Goal: Task Accomplishment & Management: Complete application form

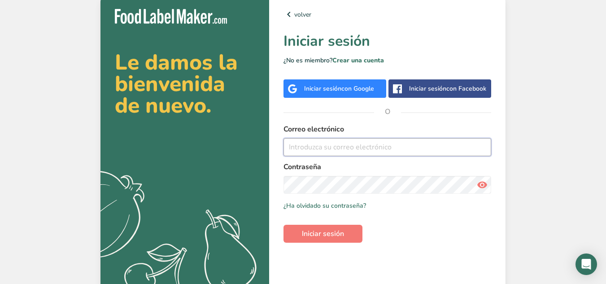
click at [380, 150] on input "email" at bounding box center [388, 147] width 208 height 18
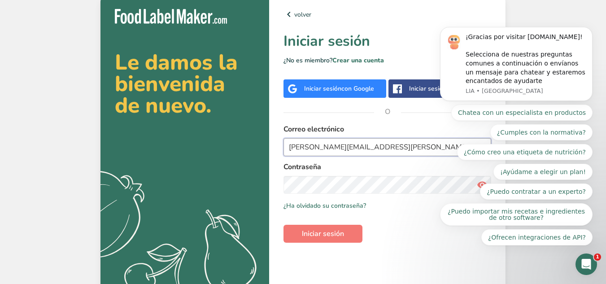
type input "[PERSON_NAME][EMAIL_ADDRESS][PERSON_NAME][DOMAIN_NAME]"
click at [404, 174] on div "Contraseña" at bounding box center [388, 178] width 208 height 32
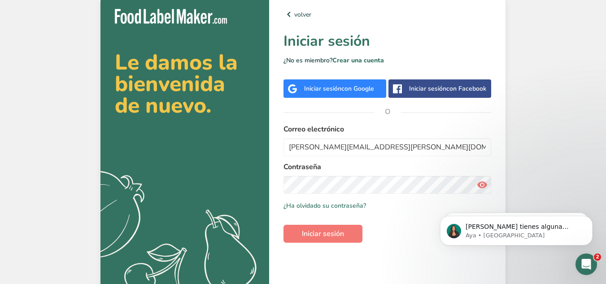
click at [531, 124] on div "Le damos la bienvenida de nuevo. .a{fill:#f5f3ed;} volver Iniciar sesión ¿No es…" at bounding box center [303, 144] width 606 height 288
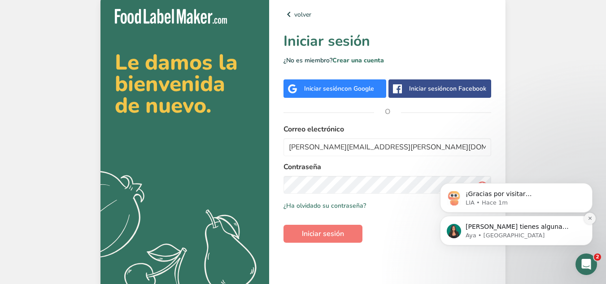
click at [591, 218] on icon "Dismiss notification" at bounding box center [590, 218] width 5 height 5
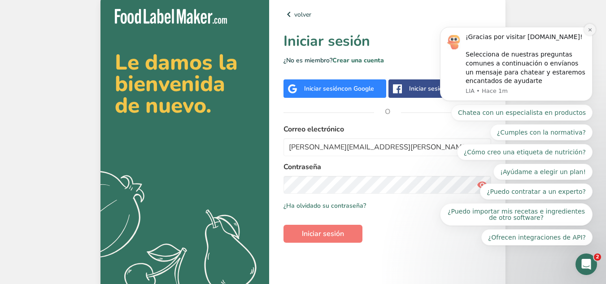
click at [588, 27] on icon "Dismiss notification" at bounding box center [590, 29] width 5 height 5
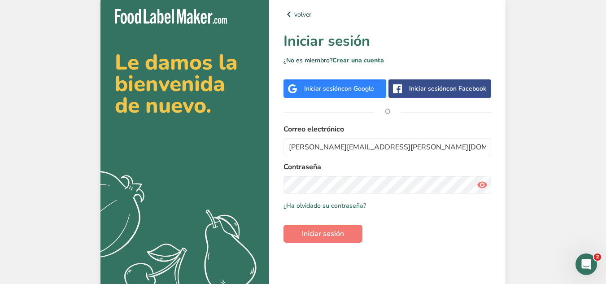
click at [487, 189] on icon at bounding box center [482, 185] width 11 height 16
click at [342, 231] on span "Iniciar sesión" at bounding box center [323, 233] width 42 height 11
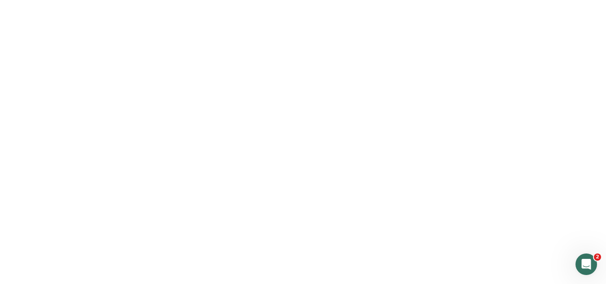
drag, startPoint x: 327, startPoint y: 235, endPoint x: 333, endPoint y: 228, distance: 8.6
click at [327, 235] on span "Iniciar sesión" at bounding box center [323, 233] width 42 height 11
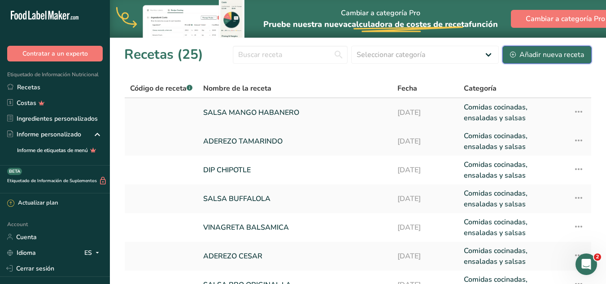
drag, startPoint x: 524, startPoint y: 48, endPoint x: 473, endPoint y: 105, distance: 76.9
click at [524, 48] on button "Añadir nueva receta" at bounding box center [547, 55] width 89 height 18
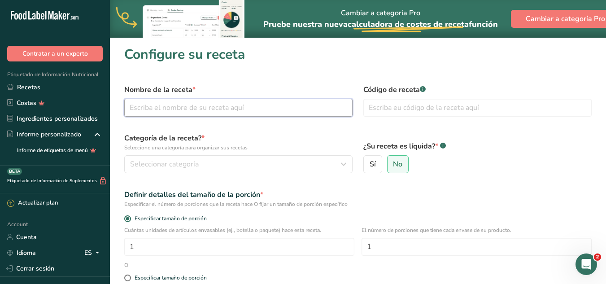
click at [212, 114] on input "text" at bounding box center [238, 108] width 228 height 18
type input "A"
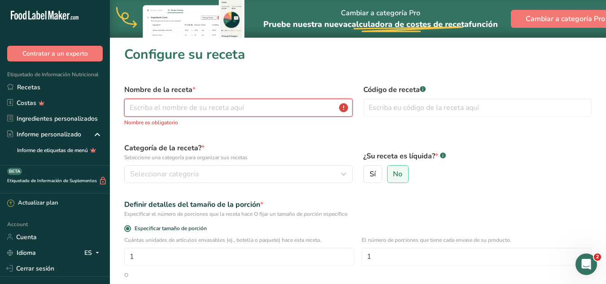
type input "A"
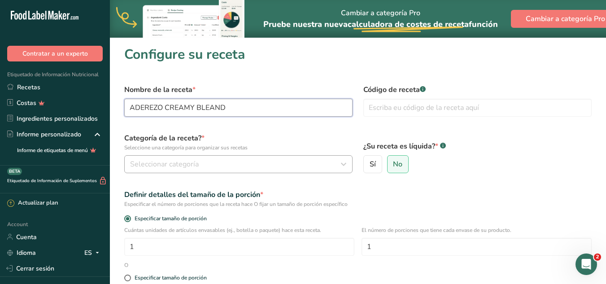
type input "ADEREZO CREAMY BLEAND"
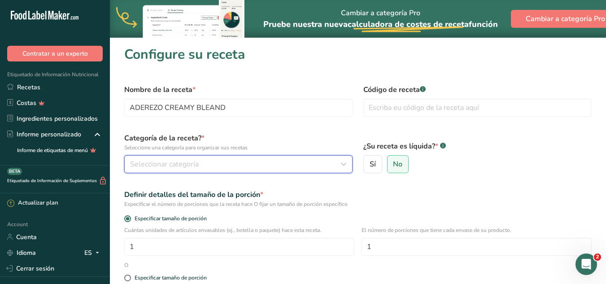
click at [244, 158] on button "Seleccionar categoría" at bounding box center [238, 164] width 228 height 18
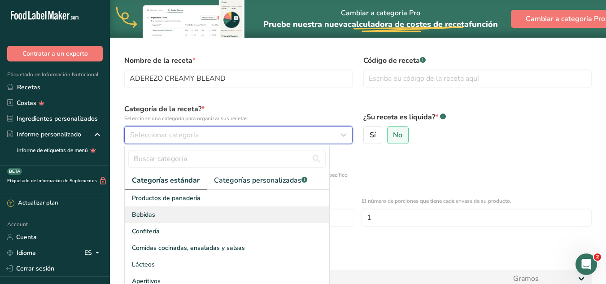
scroll to position [45, 0]
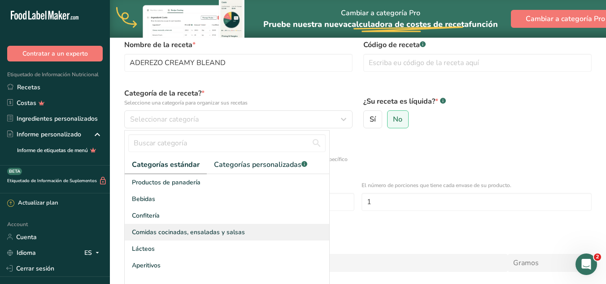
click at [180, 230] on span "Comidas cocinadas, ensaladas y salsas" at bounding box center [188, 232] width 113 height 9
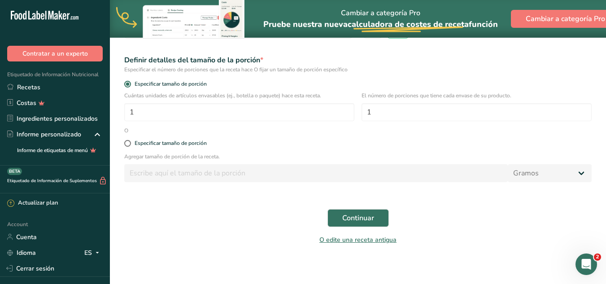
scroll to position [139, 0]
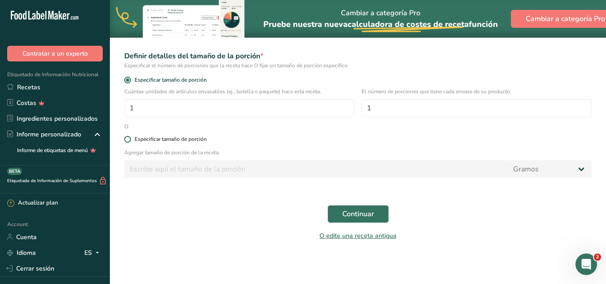
click at [145, 138] on div "Especificar tamaño de porción" at bounding box center [171, 139] width 72 height 7
click at [130, 138] on input "Especificar tamaño de porción" at bounding box center [127, 139] width 6 height 6
radio input "true"
radio input "false"
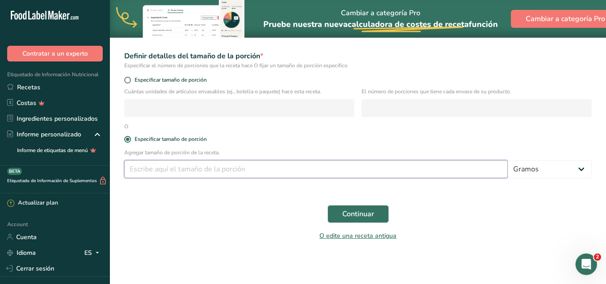
click at [156, 167] on input "number" at bounding box center [316, 169] width 384 height 18
type input "3800"
click at [340, 207] on button "Continuar" at bounding box center [358, 214] width 61 height 18
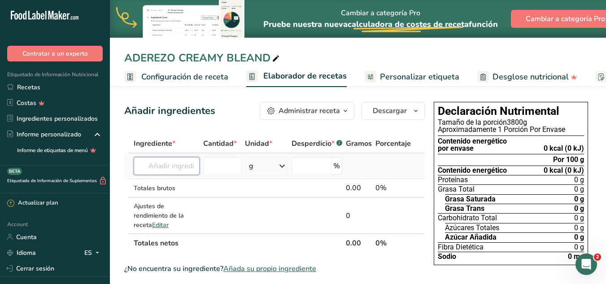
click at [199, 171] on input "text" at bounding box center [167, 166] width 66 height 18
type input "AGUA PURIFICADA"
click at [187, 180] on p "Agua purificada" at bounding box center [167, 184] width 53 height 9
type input "[MEDICAL_DATA]"
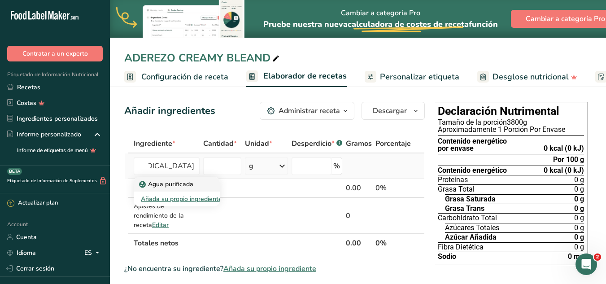
scroll to position [0, 0]
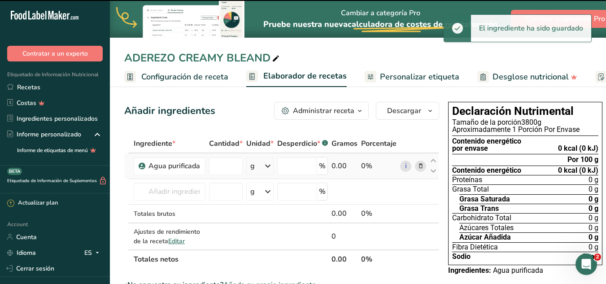
type input "0"
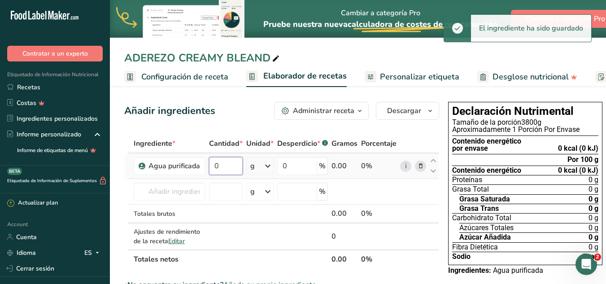
click at [215, 171] on input "0" at bounding box center [226, 166] width 34 height 18
click at [222, 167] on input "0" at bounding box center [226, 166] width 34 height 18
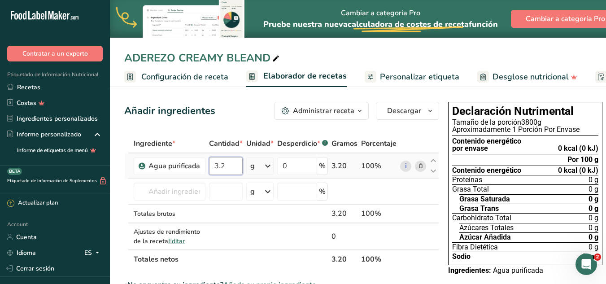
type input "3"
type input "55.15"
click at [203, 194] on div "Ingrediente * Cantidad * Unidad * Desperdicio * .a-a{fill:#347362;}.b-a{fill:#f…" at bounding box center [281, 201] width 315 height 135
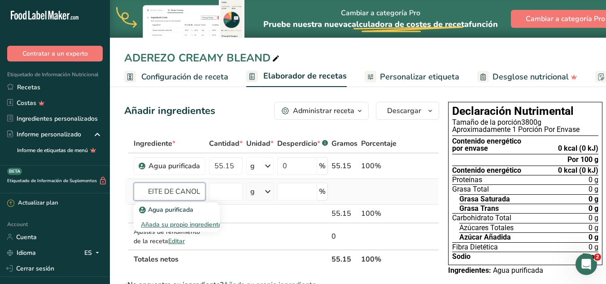
scroll to position [0, 16]
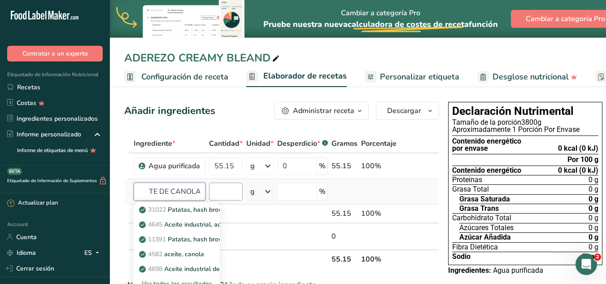
type input "ACEITE DE CANOLA"
click at [215, 189] on input "number" at bounding box center [226, 192] width 34 height 18
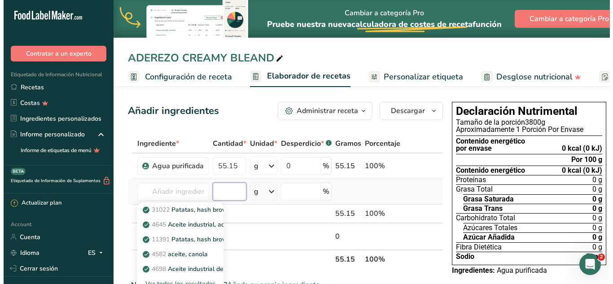
scroll to position [0, 0]
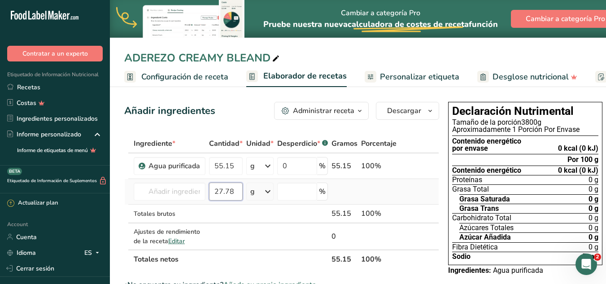
type input "27.78"
click at [198, 197] on input "text" at bounding box center [170, 192] width 72 height 18
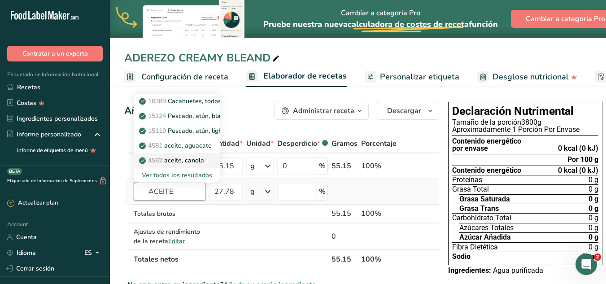
type input "ACEITE"
click at [195, 166] on link "4582 aceite, canola" at bounding box center [177, 160] width 86 height 15
type input "Oil, canola"
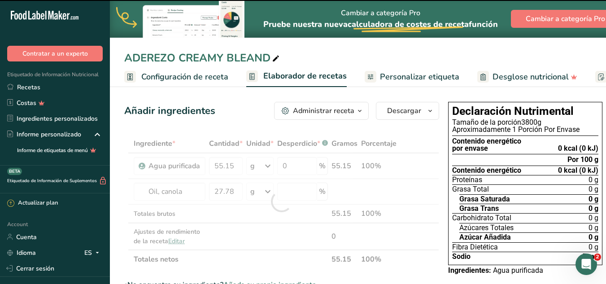
type input "0"
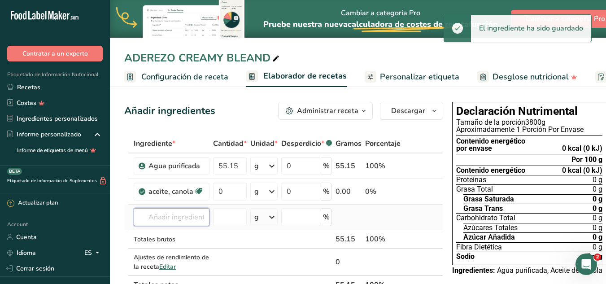
click at [173, 216] on input "text" at bounding box center [172, 217] width 76 height 18
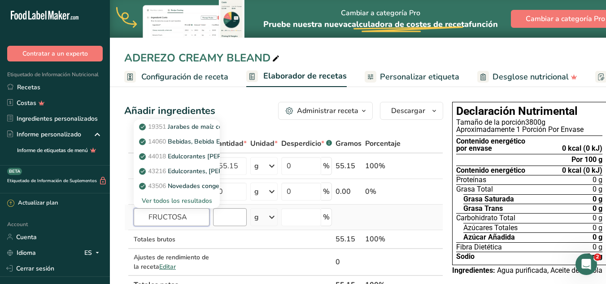
type input "FRUCTOSA"
click at [237, 221] on input "number" at bounding box center [230, 217] width 34 height 18
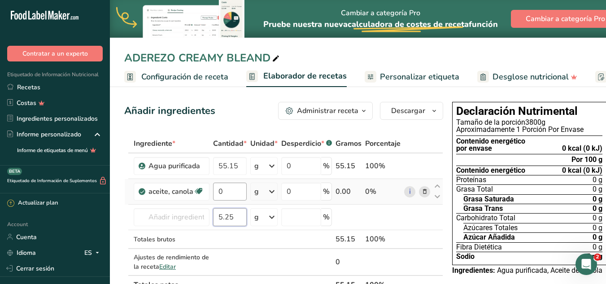
type input "5.25"
click at [228, 195] on input "0" at bounding box center [230, 192] width 34 height 18
type input "27.78"
click at [173, 223] on div "Ingrediente * Cantidad * Unidad * Desperdicio * .a-a{fill:#347362;}.b-a{fill:#f…" at bounding box center [283, 214] width 319 height 160
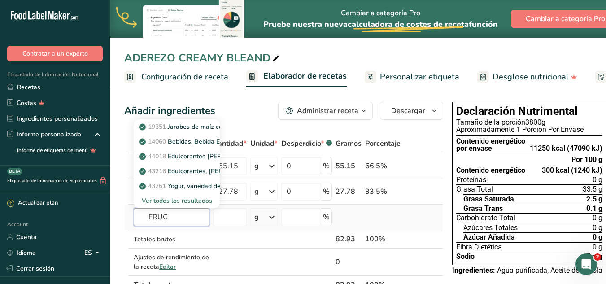
type input "FRUC"
click at [188, 203] on div "Ver todos los resultados" at bounding box center [177, 200] width 72 height 9
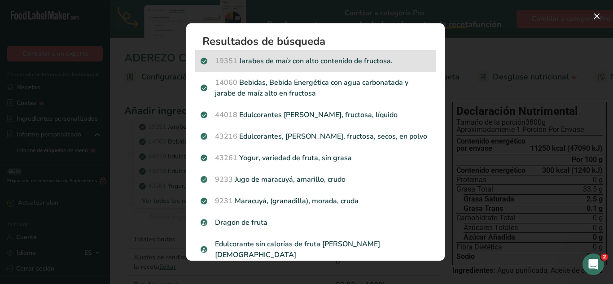
click at [355, 68] on div "19351 Jarabes de maíz con alto contenido de fructosa." at bounding box center [315, 61] width 241 height 22
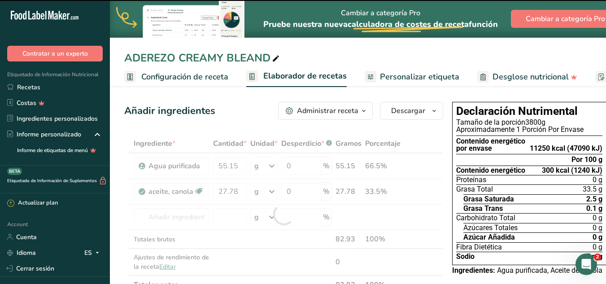
type input "0"
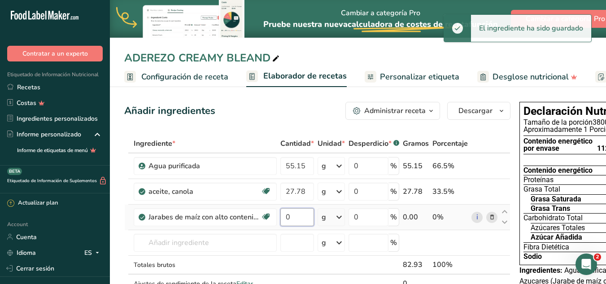
click at [300, 221] on input "0" at bounding box center [298, 217] width 34 height 18
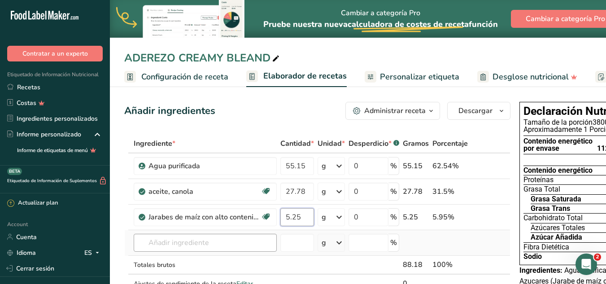
type input "5.25"
click at [175, 236] on div "Ingrediente * Cantidad * Unidad * Desperdicio * .a-a{fill:#347362;}.b-a{fill:#f…" at bounding box center [317, 223] width 386 height 178
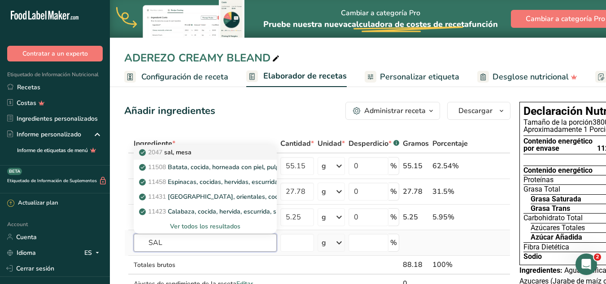
type input "SAL"
click at [218, 145] on link "2047 sal, [GEOGRAPHIC_DATA]" at bounding box center [205, 152] width 143 height 15
type input "Salt, table"
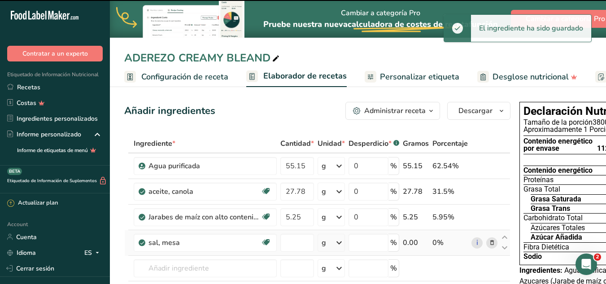
type input "0"
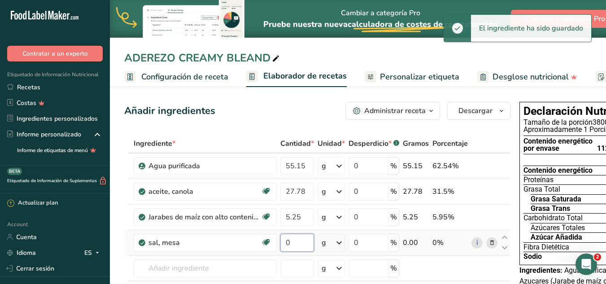
click at [291, 237] on input "0" at bounding box center [298, 243] width 34 height 18
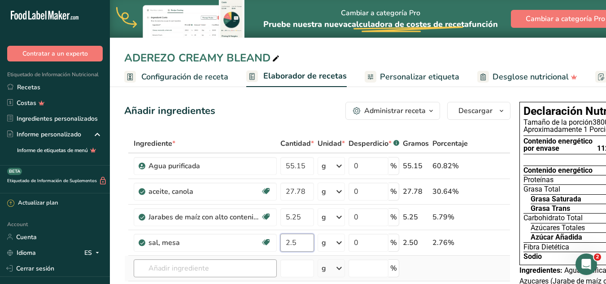
type input "2.5"
click at [162, 271] on div "Ingrediente * Cantidad * Unidad * Desperdicio * .a-a{fill:#347362;}.b-a{fill:#f…" at bounding box center [317, 235] width 386 height 203
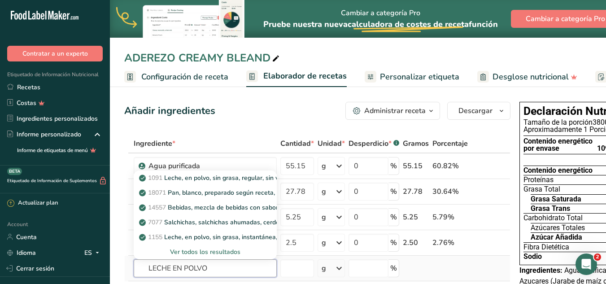
type input "LECHE EN POLVO"
click at [207, 251] on div "Ver todos los resultados" at bounding box center [205, 251] width 129 height 9
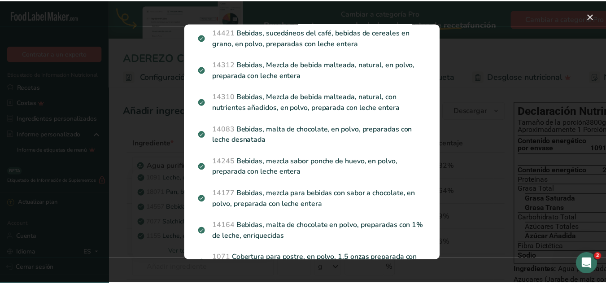
scroll to position [552, 0]
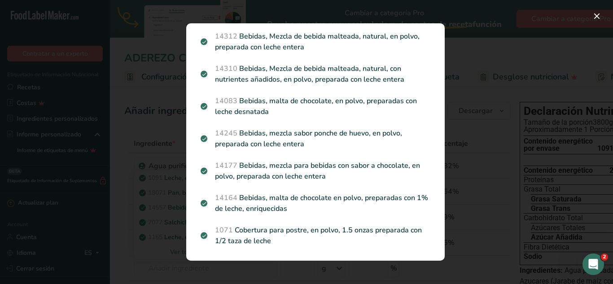
click at [474, 97] on div "Search results modal" at bounding box center [306, 142] width 613 height 284
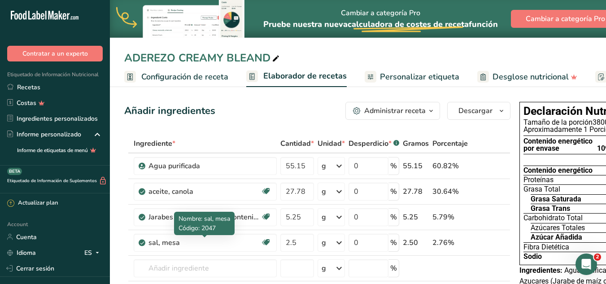
scroll to position [135, 0]
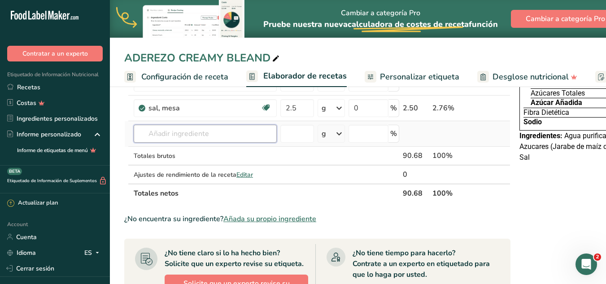
drag, startPoint x: 214, startPoint y: 135, endPoint x: 186, endPoint y: 131, distance: 28.1
click at [186, 131] on input "text" at bounding box center [205, 134] width 143 height 18
type input "SS"
click at [194, 164] on div "Añada su propio ingrediente" at bounding box center [205, 166] width 129 height 9
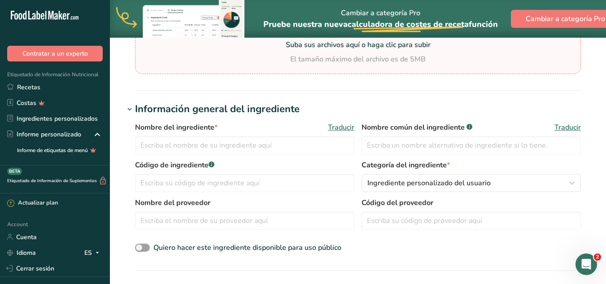
scroll to position [135, 0]
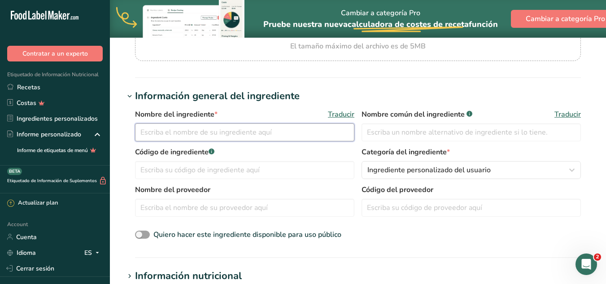
click at [262, 132] on input "text" at bounding box center [244, 132] width 219 height 18
type input "LECHE EN POLVO"
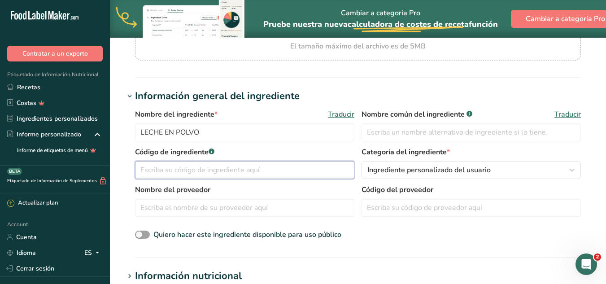
click at [223, 165] on input "text" at bounding box center [244, 170] width 219 height 18
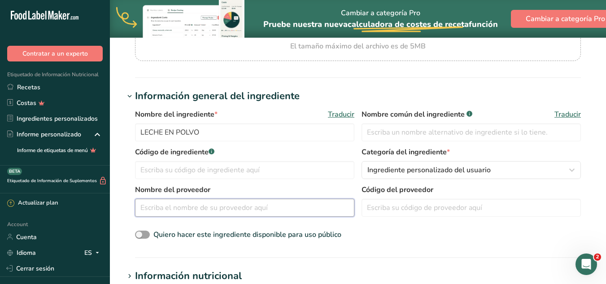
click at [202, 204] on input "text" at bounding box center [244, 208] width 219 height 18
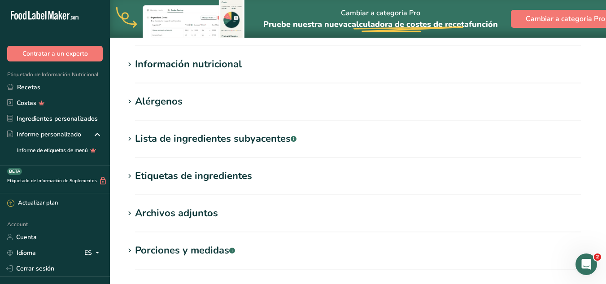
scroll to position [441, 0]
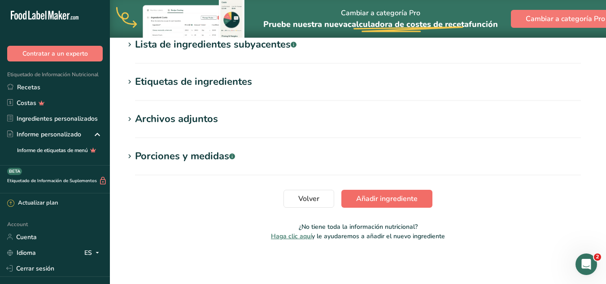
type input "LS FOOD"
click at [386, 193] on span "Añadir ingrediente" at bounding box center [386, 198] width 61 height 11
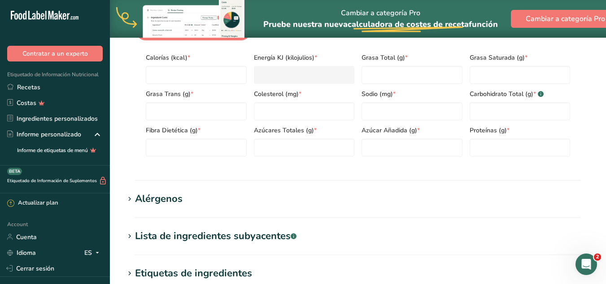
scroll to position [89, 0]
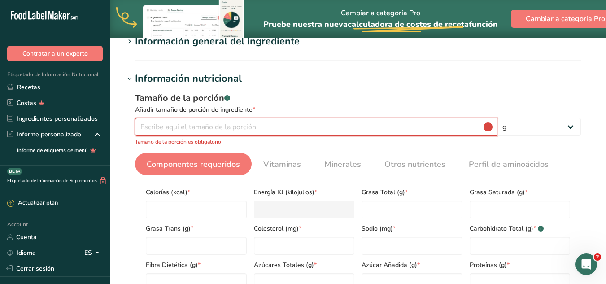
click at [224, 129] on input "number" at bounding box center [316, 127] width 362 height 18
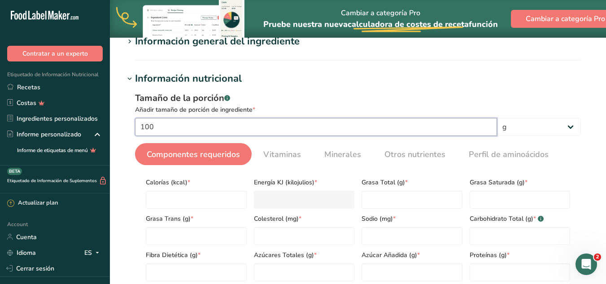
click at [410, 126] on input "100" at bounding box center [316, 127] width 362 height 18
type input "100"
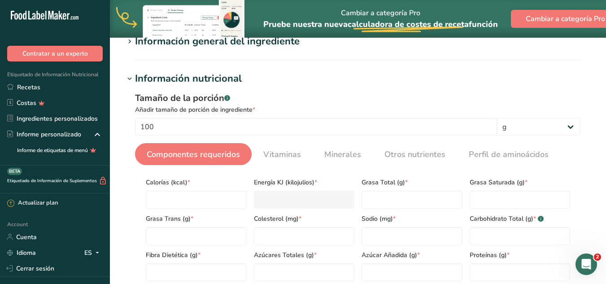
click at [397, 137] on div "Tamaño de la porción .a-a{fill:#347362;}.b-a{fill:#fff;} Añadir tamaño de porci…" at bounding box center [358, 190] width 468 height 208
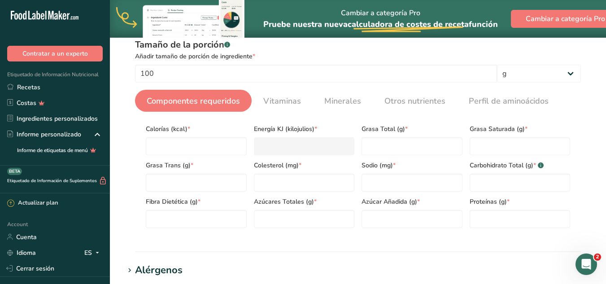
scroll to position [134, 0]
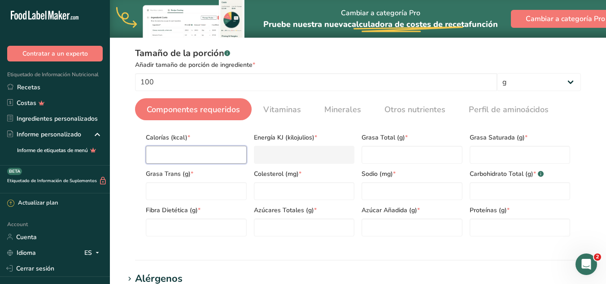
click at [201, 151] on input "number" at bounding box center [196, 155] width 101 height 18
type input "4"
type KJ "16.7"
type input "49"
type KJ "205"
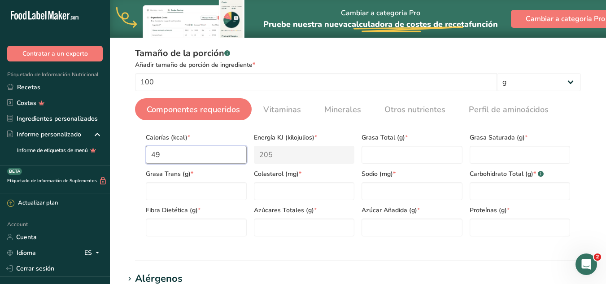
type input "494"
type KJ "2066.9"
type input "494"
click at [415, 156] on Fat "number" at bounding box center [412, 155] width 101 height 18
type Fat "26"
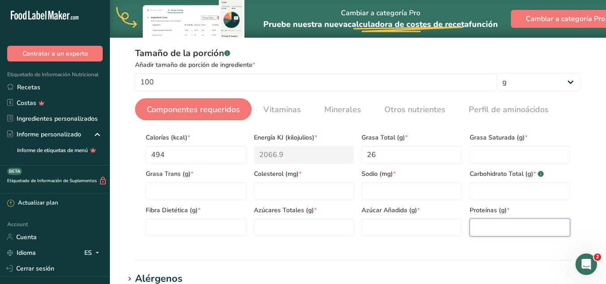
click at [498, 228] on input "number" at bounding box center [520, 228] width 101 height 18
type input "26"
click at [492, 154] on Fat "number" at bounding box center [520, 155] width 101 height 18
type Fat "17"
click at [478, 193] on Carbohydrates "number" at bounding box center [520, 191] width 101 height 18
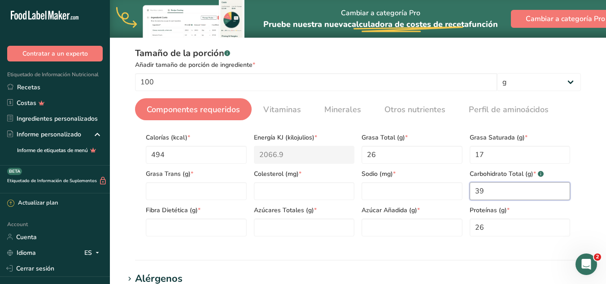
type Carbohydrates "39"
click at [459, 250] on section "Información nutricional Tamaño de la porción .a-a{fill:#347362;}.b-a{fill:#fff;…" at bounding box center [358, 143] width 468 height 234
click at [382, 224] on Sugars "number" at bounding box center [412, 228] width 101 height 18
click at [314, 229] on Sugars "number" at bounding box center [304, 228] width 101 height 18
type Sugars "39"
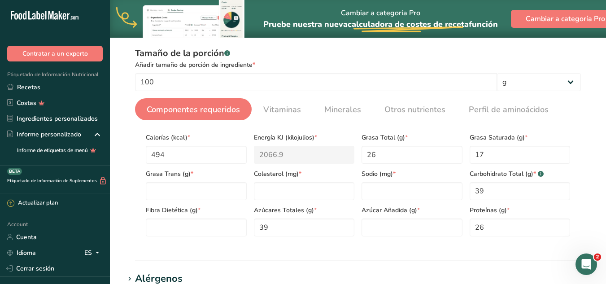
click at [407, 217] on div "Azúcar Añadida (g) *" at bounding box center [412, 218] width 108 height 36
click at [405, 225] on Sugars "number" at bounding box center [412, 228] width 101 height 18
type Sugars "0"
click at [205, 234] on Fiber "number" at bounding box center [196, 228] width 101 height 18
type Fiber "0"
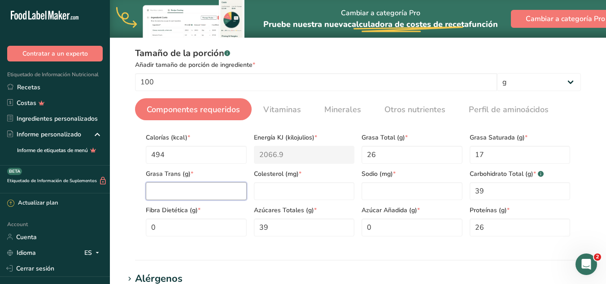
click at [204, 195] on Fat "number" at bounding box center [196, 191] width 101 height 18
type Fat "0"
click at [267, 183] on input "number" at bounding box center [304, 191] width 101 height 18
type input "0"
click at [382, 194] on input "number" at bounding box center [412, 191] width 101 height 18
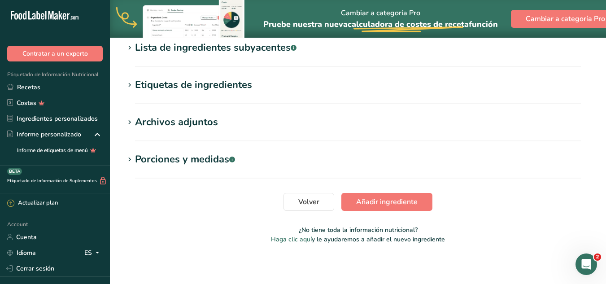
scroll to position [406, 0]
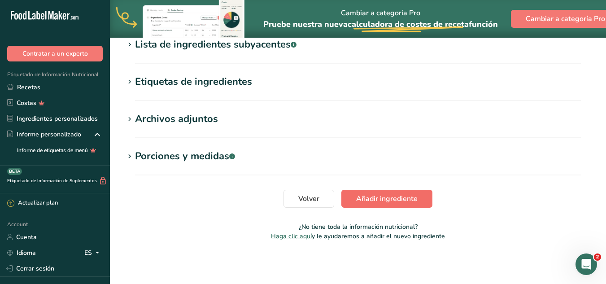
type input "400"
click at [404, 206] on button "Añadir ingrediente" at bounding box center [387, 199] width 91 height 18
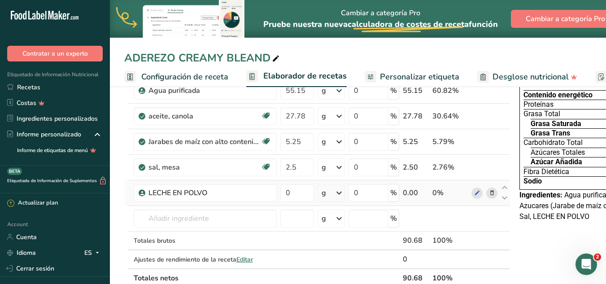
scroll to position [90, 0]
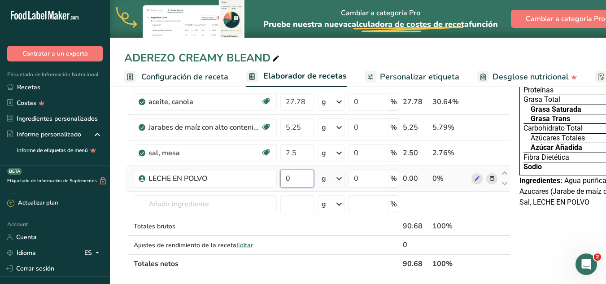
click at [298, 179] on input "0" at bounding box center [298, 179] width 34 height 18
type input "2.01"
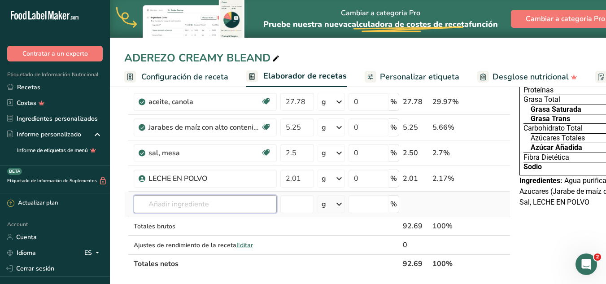
click at [196, 206] on div "Ingrediente * Cantidad * Unidad * Desperdicio * .a-a{fill:#347362;}.b-a{fill:#f…" at bounding box center [317, 158] width 386 height 229
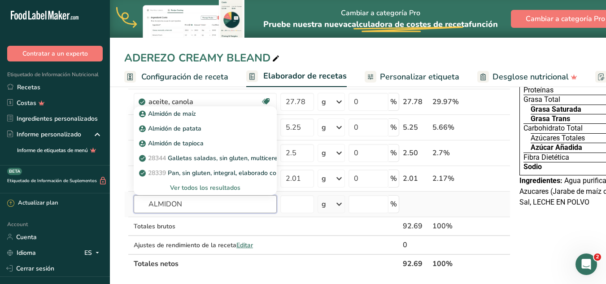
type input "ALMIDON"
click at [217, 188] on div "Ver todos los resultados" at bounding box center [205, 187] width 129 height 9
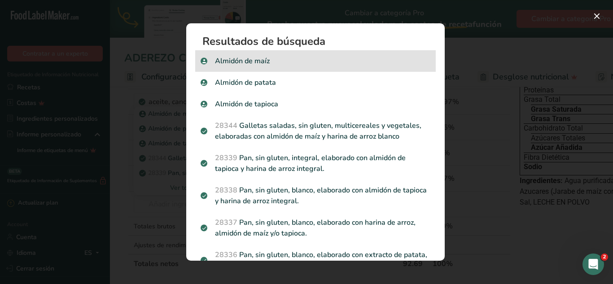
click at [249, 61] on p "Almidón de maíz" at bounding box center [316, 61] width 230 height 11
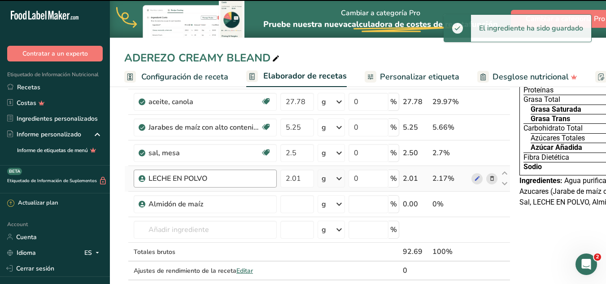
type input "0"
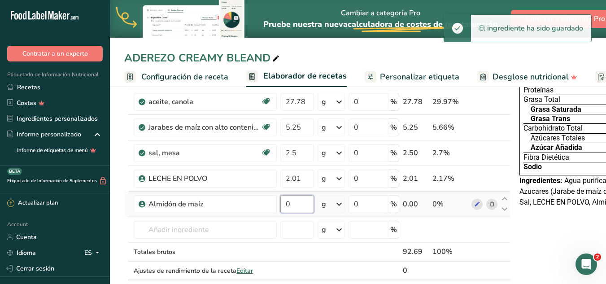
click at [296, 203] on input "0" at bounding box center [298, 204] width 34 height 18
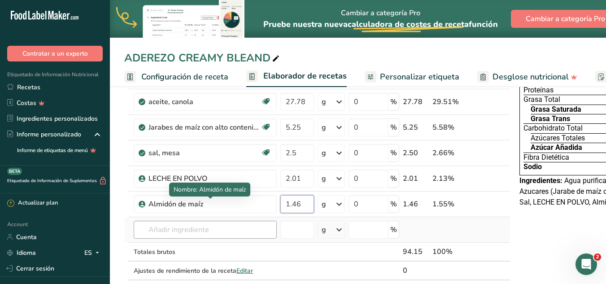
type input "1.46"
click at [207, 228] on div "Ingrediente * Cantidad * Unidad * Desperdicio * .a-a{fill:#347362;}.b-a{fill:#f…" at bounding box center [317, 171] width 386 height 254
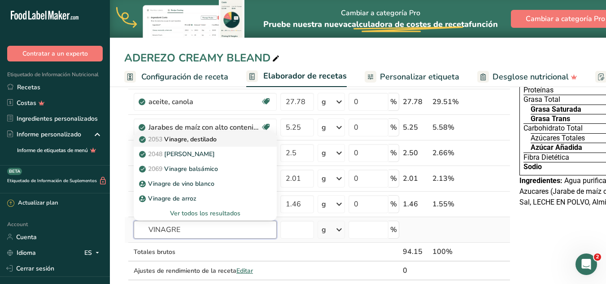
type input "VINAGRE"
click at [206, 140] on p "2053 Vinagre, destilado" at bounding box center [179, 139] width 76 height 9
type input "Vinegar, distilled"
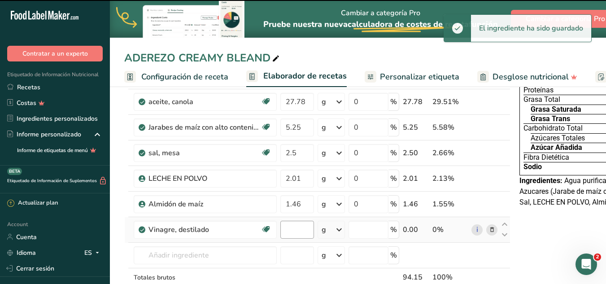
type input "0"
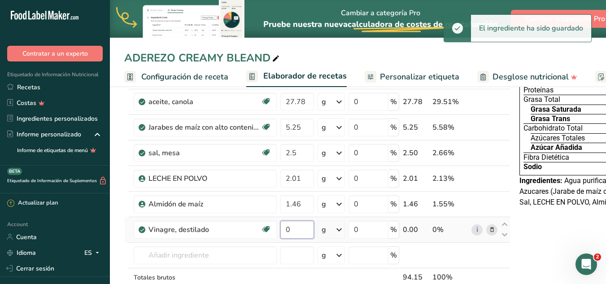
click at [288, 229] on input "0" at bounding box center [298, 230] width 34 height 18
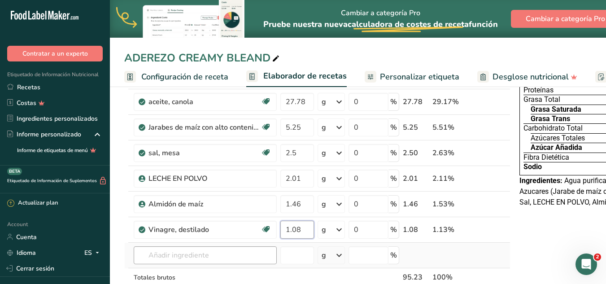
type input "1.08"
click at [215, 252] on div "Ingrediente * Cantidad * Unidad * Desperdicio * .a-a{fill:#347362;}.b-a{fill:#f…" at bounding box center [317, 184] width 386 height 280
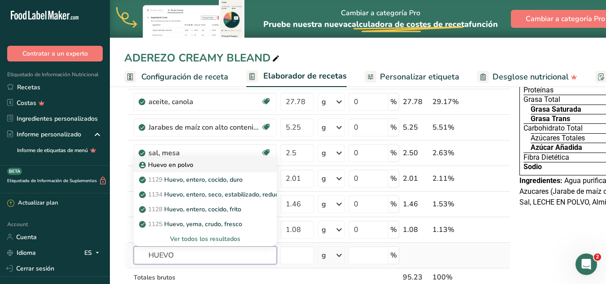
type input "HUEVO"
click at [162, 165] on p "Huevo en polvo" at bounding box center [167, 164] width 53 height 9
type input "Huevo en polvo"
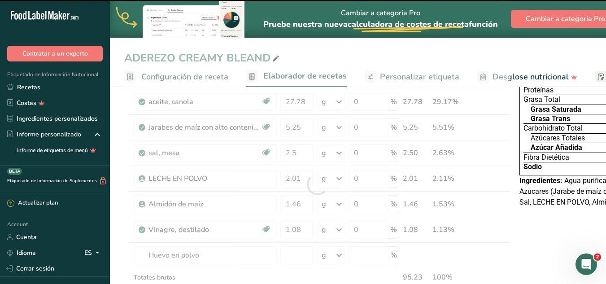
type input "0"
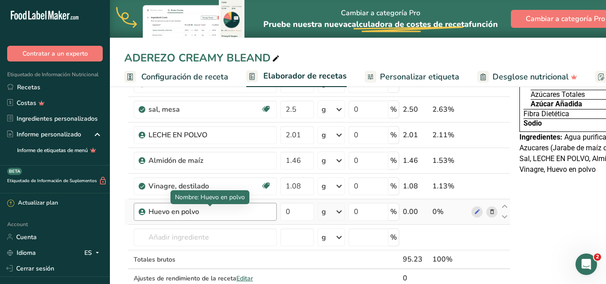
scroll to position [180, 0]
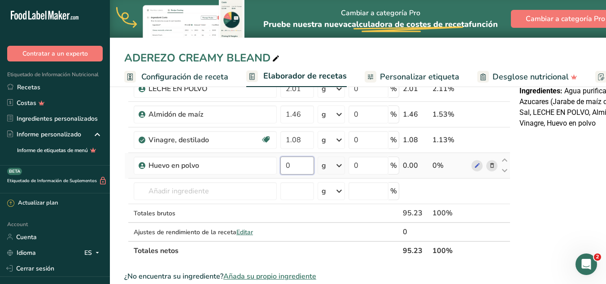
click at [298, 166] on input "0" at bounding box center [298, 166] width 34 height 18
type input "1.04"
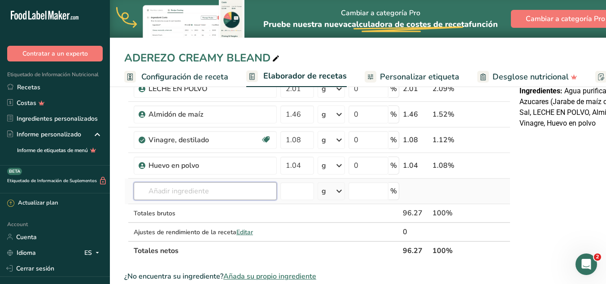
click at [160, 193] on div "Ingrediente * Cantidad * Unidad * Desperdicio * .a-a{fill:#347362;}.b-a{fill:#f…" at bounding box center [317, 108] width 386 height 306
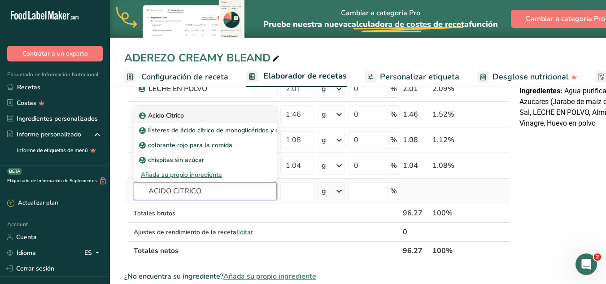
type input "ACIDO CITRICO"
click at [180, 112] on p "Acido Citrico" at bounding box center [162, 115] width 43 height 9
type input "Acido Citrico"
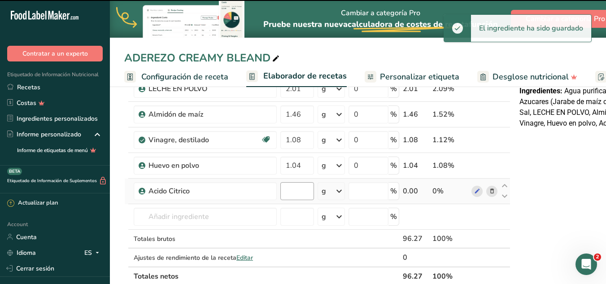
type input "0"
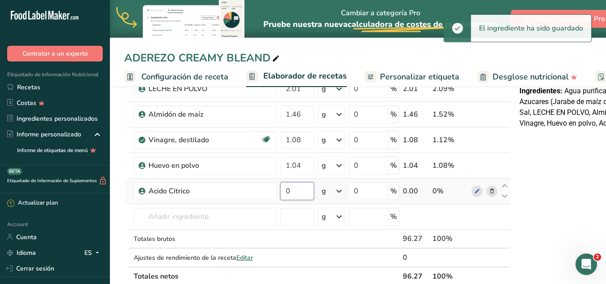
click at [299, 195] on input "0" at bounding box center [298, 191] width 34 height 18
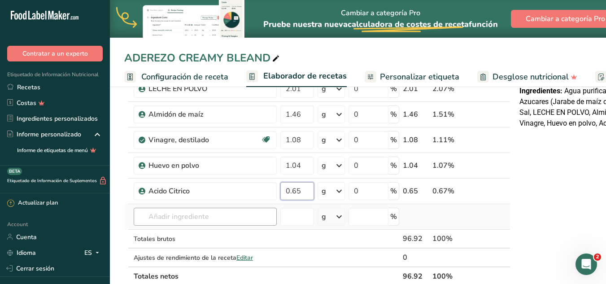
type input "0.65"
click at [218, 220] on div "Ingrediente * Cantidad * Unidad * Desperdicio * .a-a{fill:#347362;}.b-a{fill:#f…" at bounding box center [317, 120] width 386 height 331
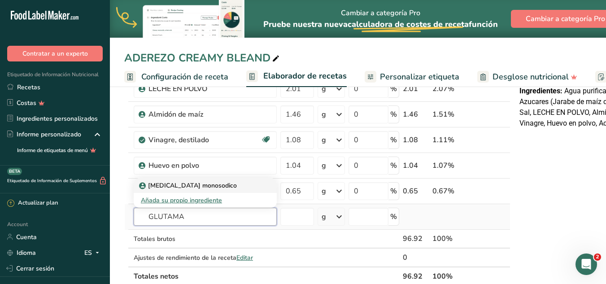
type input "GLUTAMA"
click at [194, 184] on p "[MEDICAL_DATA] monosodico" at bounding box center [189, 185] width 96 height 9
type input "[MEDICAL_DATA] monosodico"
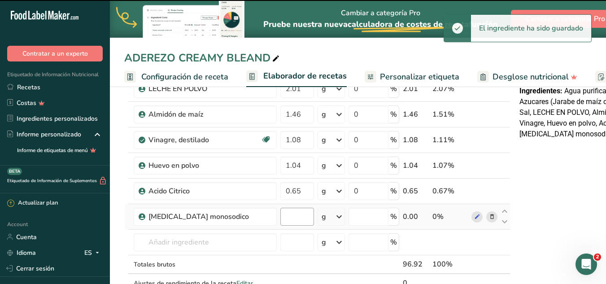
type input "0"
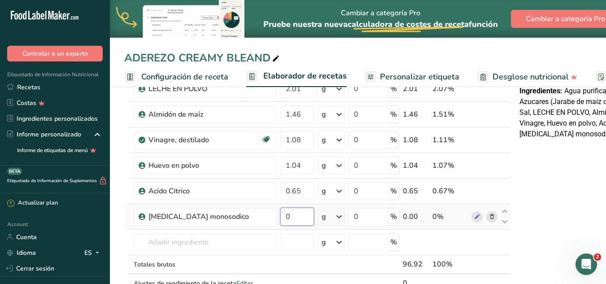
click at [298, 215] on input "0" at bounding box center [298, 217] width 34 height 18
type input "0.57"
click at [172, 243] on div "Ingrediente * Cantidad * Unidad * Desperdicio * .a-a{fill:#347362;}.b-a{fill:#f…" at bounding box center [317, 133] width 386 height 357
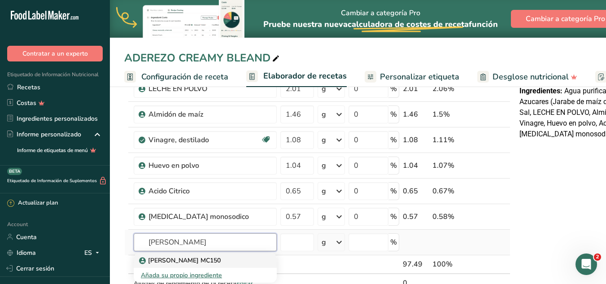
type input "[PERSON_NAME]"
click at [172, 260] on p "[PERSON_NAME] MC150" at bounding box center [181, 260] width 80 height 9
type input "[PERSON_NAME] MC150"
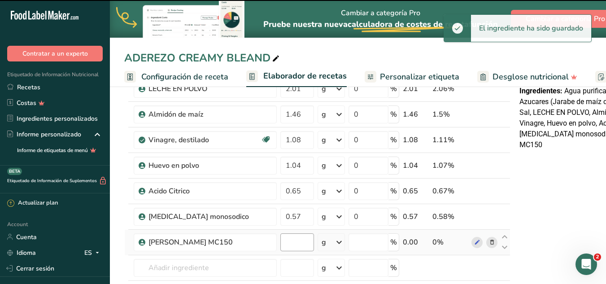
type input "0"
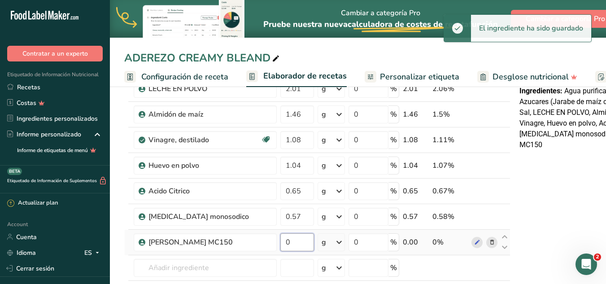
click at [294, 241] on input "0" at bounding box center [298, 242] width 34 height 18
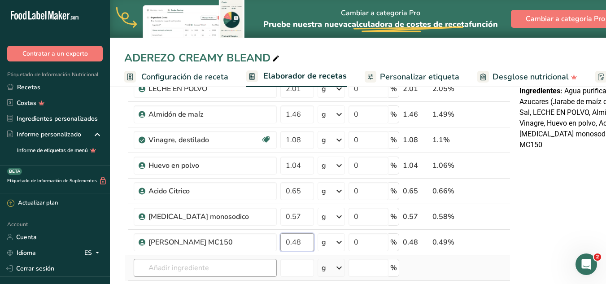
type input "0.48"
click at [238, 269] on div "Ingrediente * Cantidad * Unidad * Desperdicio * .a-a{fill:#347362;}.b-a{fill:#f…" at bounding box center [317, 146] width 386 height 382
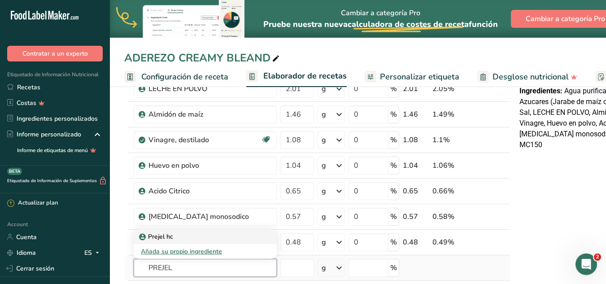
type input "PREJEL"
click at [179, 237] on div "Prejel hc" at bounding box center [198, 236] width 114 height 9
type input "Prejel hc"
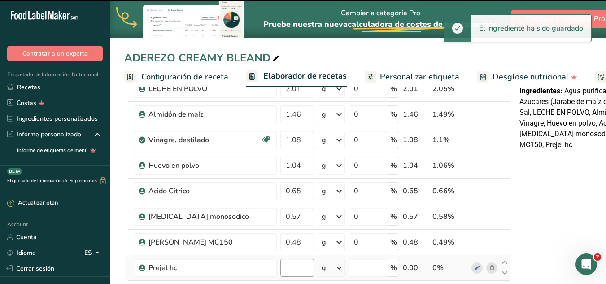
type input "0"
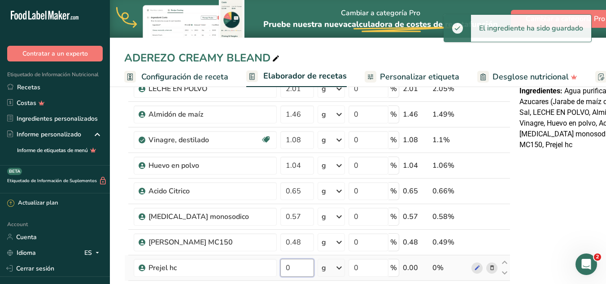
click at [296, 268] on input "0" at bounding box center [298, 268] width 34 height 18
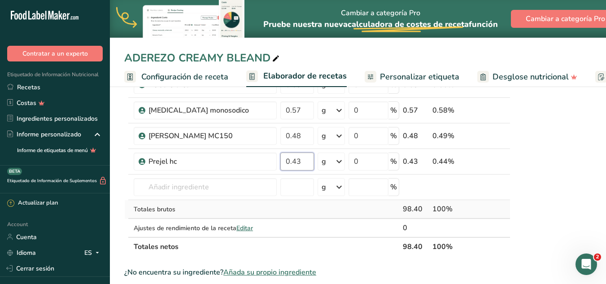
scroll to position [314, 0]
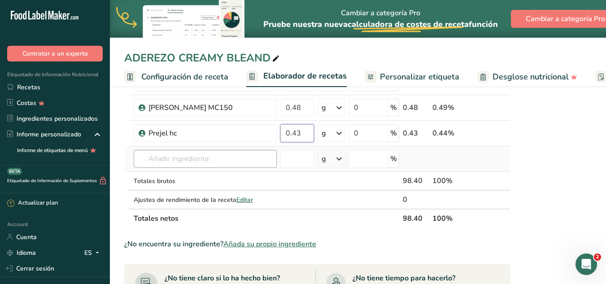
type input "0.43"
click at [202, 163] on div "Ingrediente * Cantidad * Unidad * Desperdicio * .a-a{fill:#347362;}.b-a{fill:#f…" at bounding box center [317, 24] width 386 height 408
click at [202, 166] on input "text" at bounding box center [205, 159] width 143 height 18
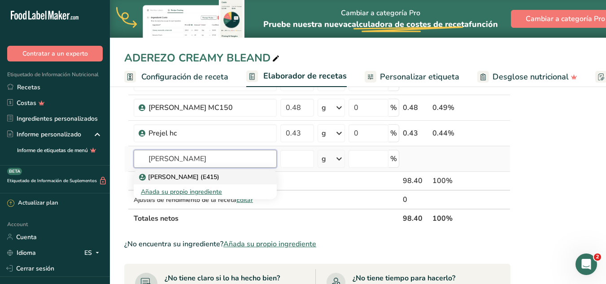
type input "[PERSON_NAME]"
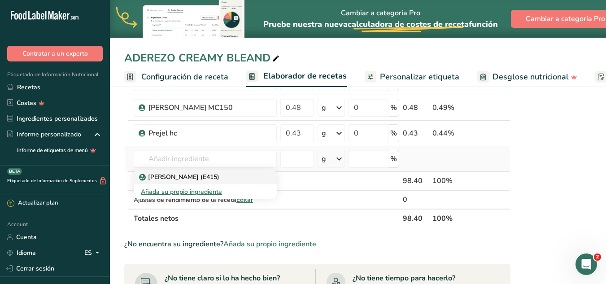
click at [181, 177] on p "[PERSON_NAME] (E415)" at bounding box center [180, 176] width 79 height 9
type input "Xanthan gum (E415)"
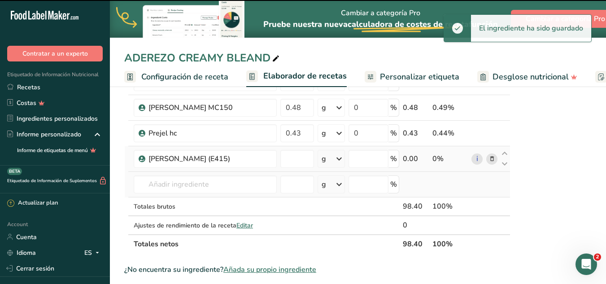
type input "0"
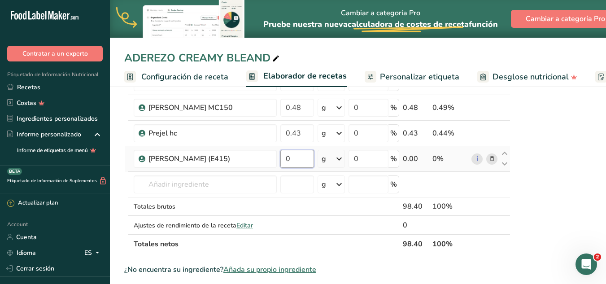
click at [294, 154] on input "0" at bounding box center [298, 159] width 34 height 18
type input "0.43"
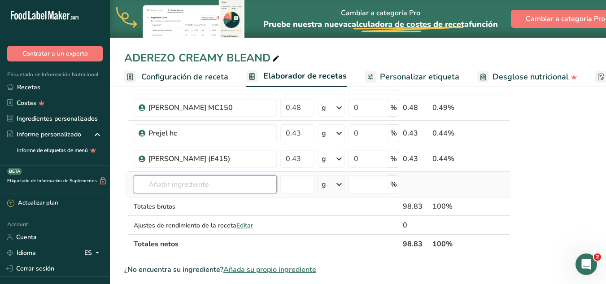
click at [167, 191] on div "Ingrediente * Cantidad * Unidad * Desperdicio * .a-a{fill:#347362;}.b-a{fill:#f…" at bounding box center [317, 37] width 386 height 434
click at [169, 188] on input "text" at bounding box center [205, 184] width 143 height 18
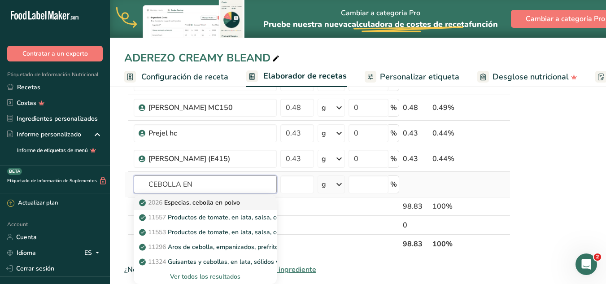
type input "CEBOLLA EN"
click at [202, 206] on p "2026 Especias, cebolla en polvo" at bounding box center [190, 202] width 99 height 9
type input "Spices, onion powder"
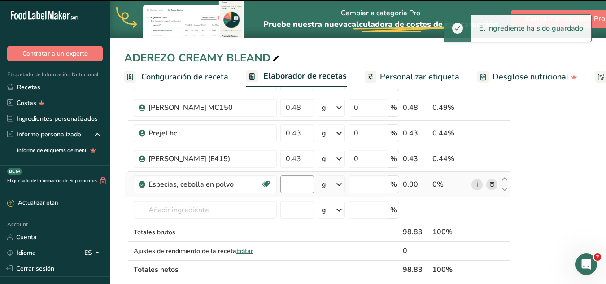
type input "0"
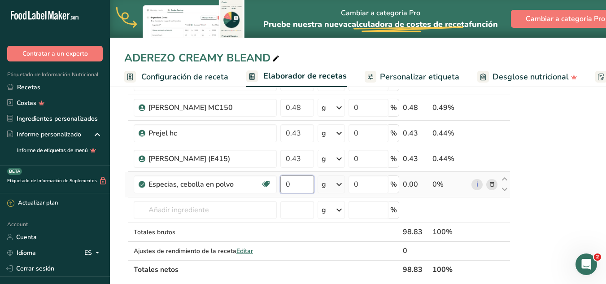
click at [305, 184] on input "0" at bounding box center [298, 184] width 34 height 18
type input "0.39"
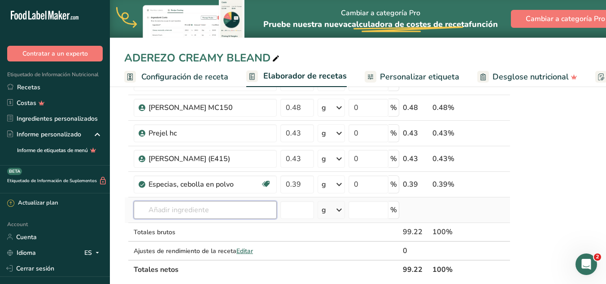
click at [190, 210] on div "Ingrediente * Cantidad * Unidad * Desperdicio * .a-a{fill:#347362;}.b-a{fill:#f…" at bounding box center [317, 49] width 386 height 459
click at [190, 210] on input "text" at bounding box center [205, 210] width 143 height 18
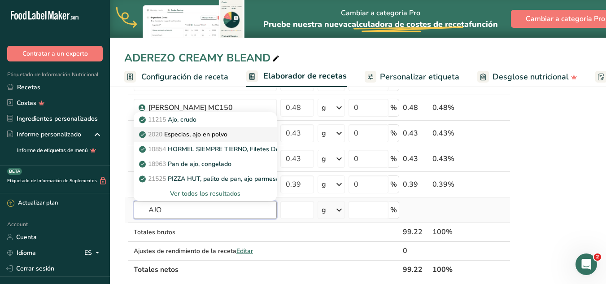
type input "AJO"
click at [222, 134] on p "2020 Especias, ajo en polvo" at bounding box center [184, 134] width 87 height 9
type input "Spices, garlic powder"
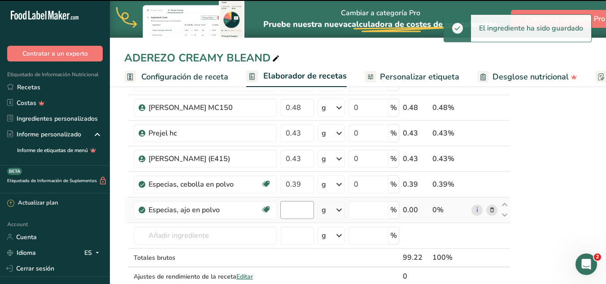
type input "0"
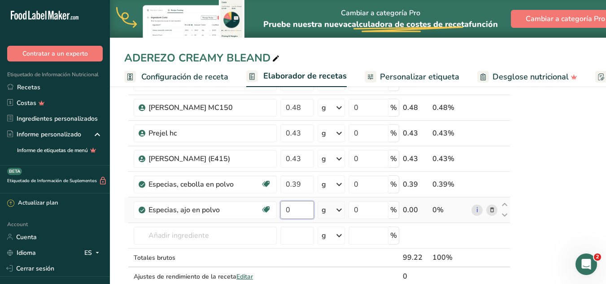
click at [301, 212] on input "0" at bounding box center [298, 210] width 34 height 18
type input "0.19"
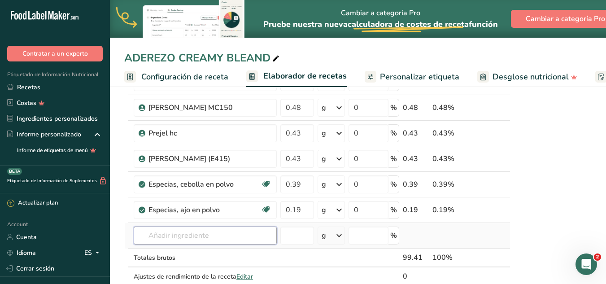
click at [224, 230] on div "Ingrediente * Cantidad * Unidad * Desperdicio * .a-a{fill:#347362;}.b-a{fill:#f…" at bounding box center [317, 62] width 386 height 485
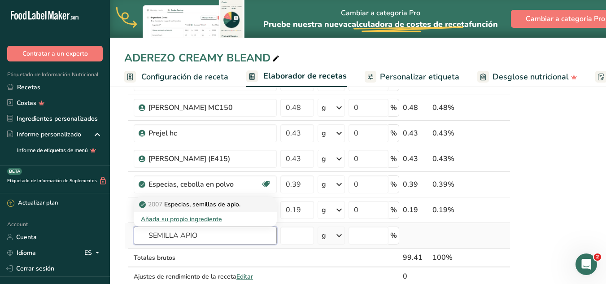
type input "SEMILLA APIO"
click at [217, 200] on p "2007 Especias, semillas de apio." at bounding box center [191, 204] width 100 height 9
type input "Spices, celery seed"
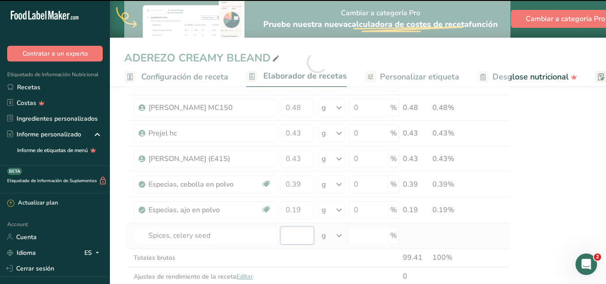
click at [300, 237] on input "number" at bounding box center [298, 236] width 34 height 18
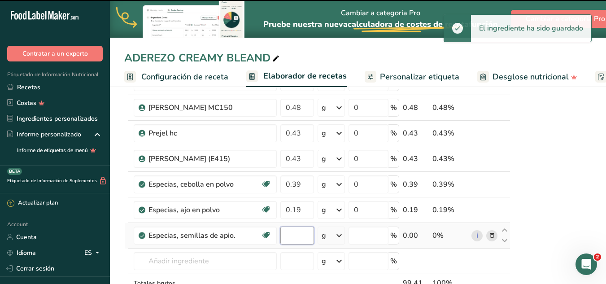
type input "0"
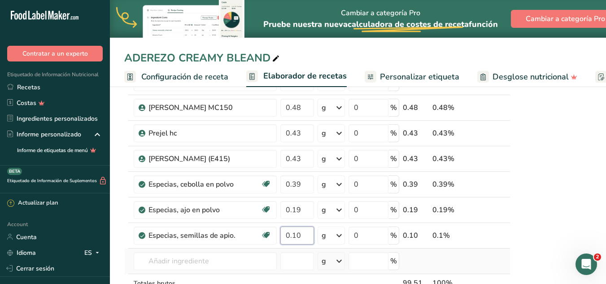
type input "0.10"
click at [208, 264] on div "Ingrediente * Cantidad * Unidad * Desperdicio * .a-a{fill:#347362;}.b-a{fill:#f…" at bounding box center [317, 75] width 386 height 510
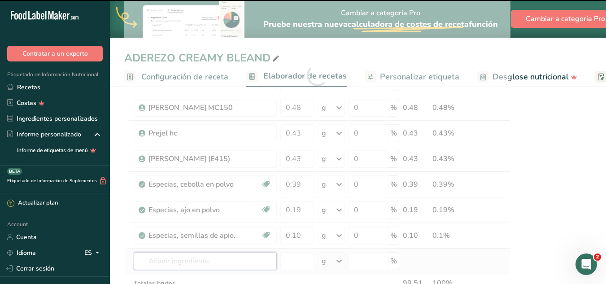
type input "C"
click at [196, 263] on input "ONSER" at bounding box center [205, 261] width 143 height 18
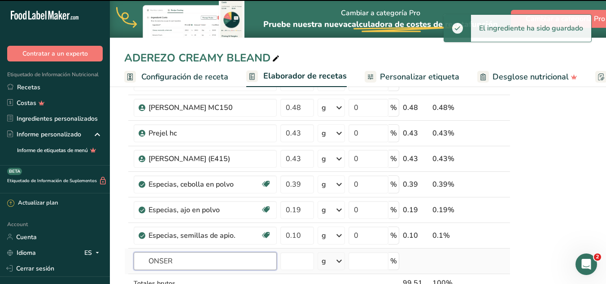
click at [184, 262] on input "ONSER" at bounding box center [205, 261] width 143 height 18
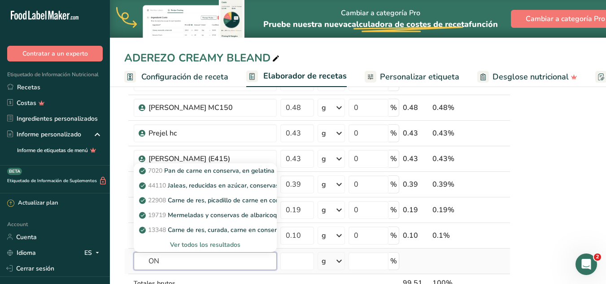
type input "O"
type input "C"
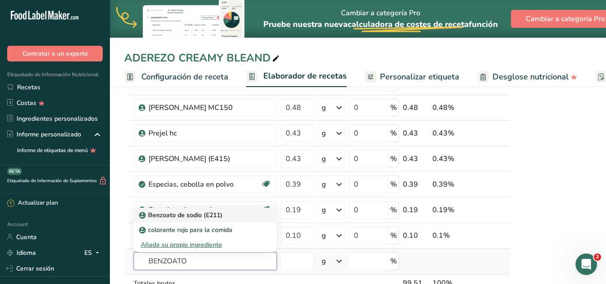
type input "BENZOATO"
click at [201, 214] on p "Benzoato de sodio (E211)" at bounding box center [182, 214] width 82 height 9
type input "[MEDICAL_DATA] (E211)"
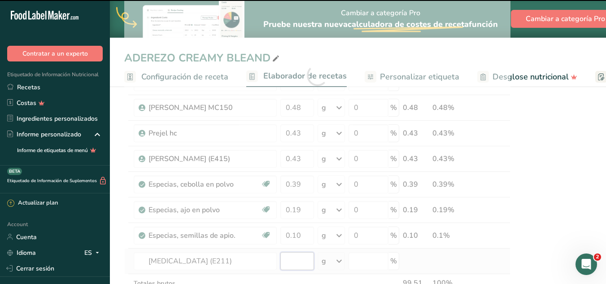
click at [294, 256] on input "number" at bounding box center [298, 261] width 34 height 18
click at [293, 258] on input "number" at bounding box center [298, 261] width 34 height 18
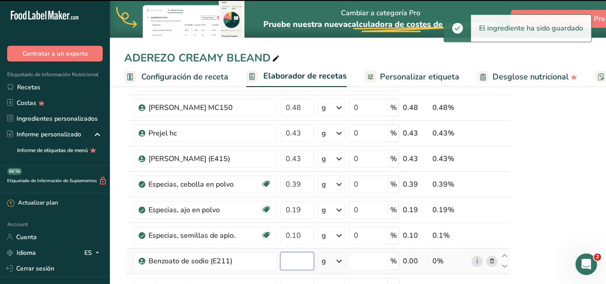
type input "0"
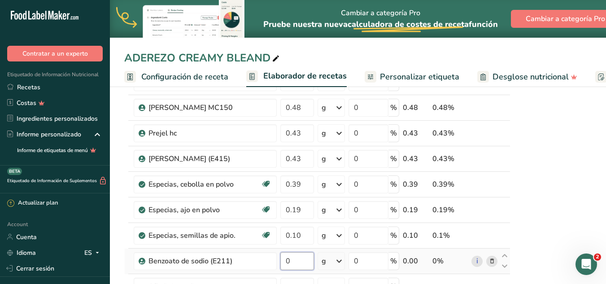
click at [290, 253] on input "0" at bounding box center [298, 261] width 34 height 18
click at [294, 259] on input "0" at bounding box center [298, 261] width 34 height 18
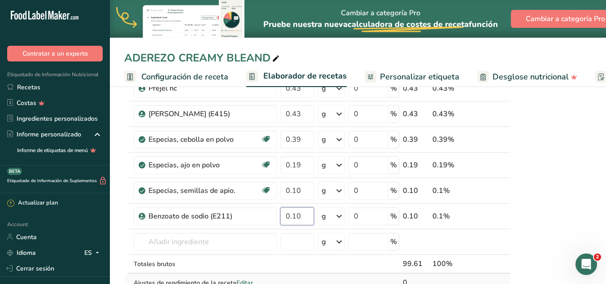
scroll to position [404, 0]
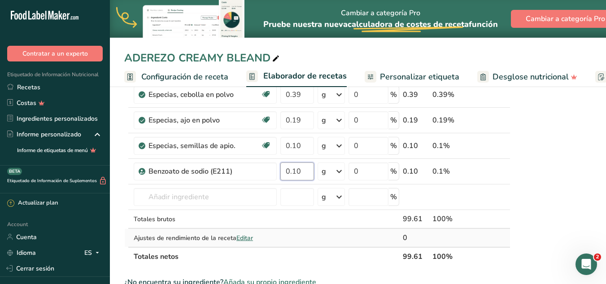
type input "0.10"
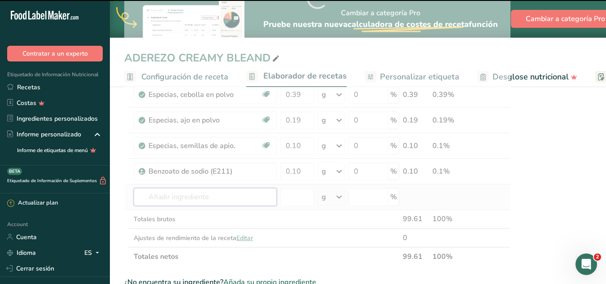
click at [209, 200] on input "text" at bounding box center [205, 197] width 143 height 18
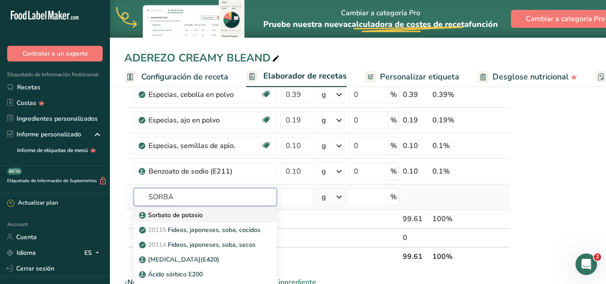
type input "SORBA"
click at [206, 212] on div "Sorbato de potasio" at bounding box center [198, 214] width 114 height 9
type input "Potassium Sorbate"
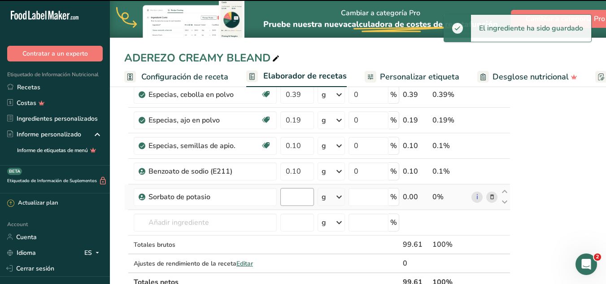
type input "0"
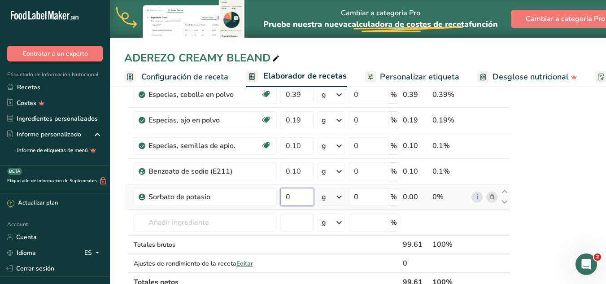
click at [306, 197] on input "0" at bounding box center [298, 197] width 34 height 18
type input "0.05"
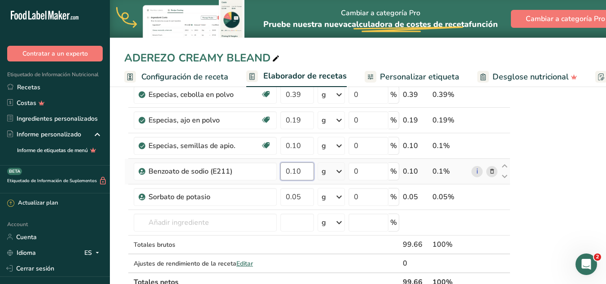
click at [302, 169] on div "Ingrediente * Cantidad * Unidad * Desperdicio * .a-a{fill:#347362;}.b-a{fill:#f…" at bounding box center [317, 10] width 386 height 561
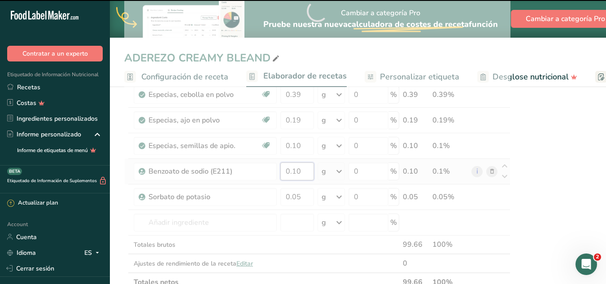
click at [304, 172] on input "0.10" at bounding box center [298, 171] width 34 height 18
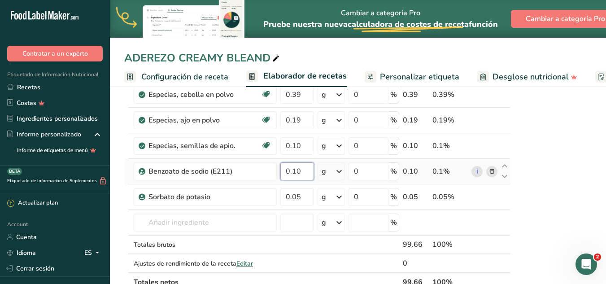
click at [304, 172] on input "0.10" at bounding box center [298, 171] width 34 height 18
type input "0.05"
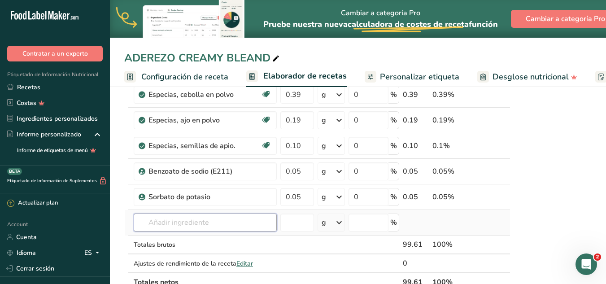
click at [220, 218] on div "Ingrediente * Cantidad * Unidad * Desperdicio * .a-a{fill:#347362;}.b-a{fill:#f…" at bounding box center [317, 10] width 386 height 561
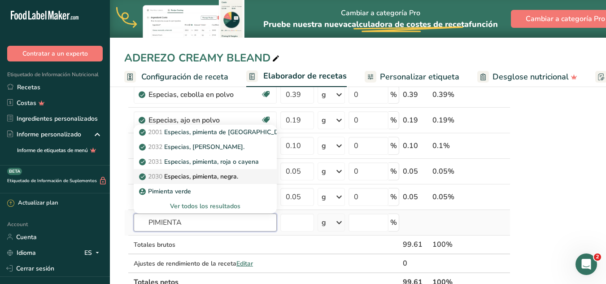
type input "PIMIENTA"
click at [226, 176] on p "2030 Especias, pimienta, negra." at bounding box center [189, 176] width 97 height 9
type input "Spices, pepper, black"
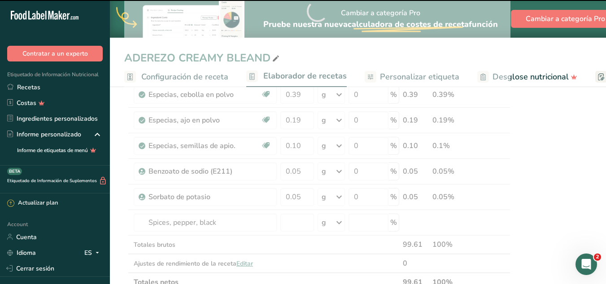
type input "0"
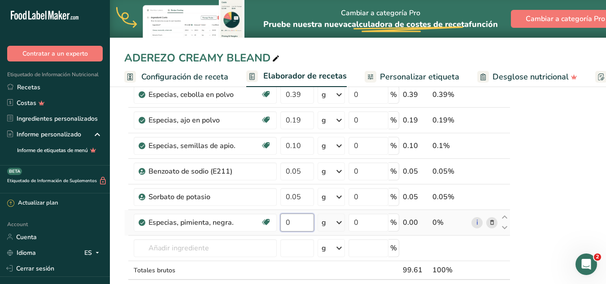
click at [302, 224] on input "0" at bounding box center [298, 223] width 34 height 18
type input "0.10"
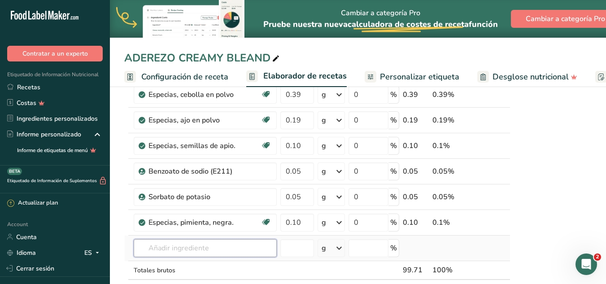
click at [184, 248] on div "Ingrediente * Cantidad * Unidad * Desperdicio * .a-a{fill:#347362;}.b-a{fill:#f…" at bounding box center [317, 23] width 386 height 587
click at [188, 250] on input "text" at bounding box center [205, 248] width 143 height 18
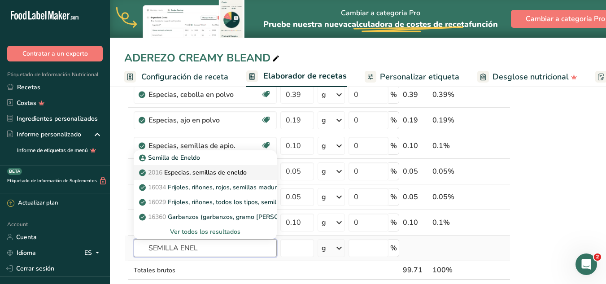
type input "SEMILLA ENEL"
click at [232, 171] on p "2016 Especias, semillas de eneldo" at bounding box center [194, 172] width 106 height 9
type input "Spices, [PERSON_NAME] seed"
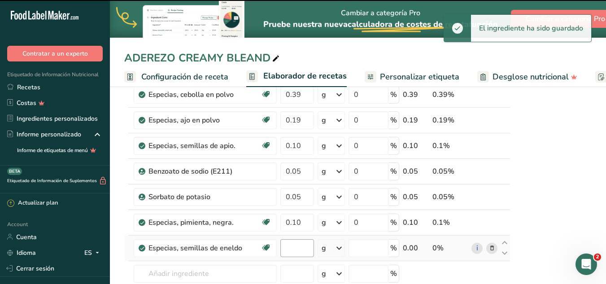
type input "0"
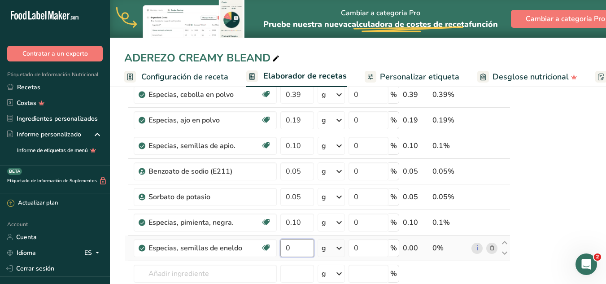
click at [298, 253] on input "0" at bounding box center [298, 248] width 34 height 18
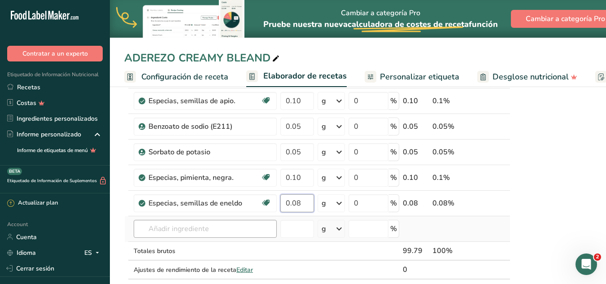
type input "0.08"
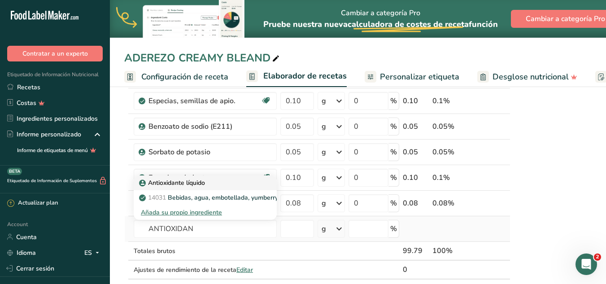
click at [184, 185] on p "Antioxidante líquido" at bounding box center [173, 182] width 64 height 9
type input "Antioxidante líquido"
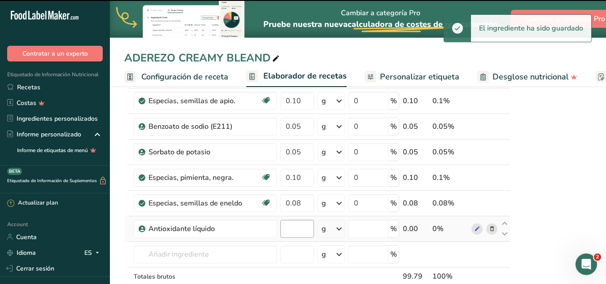
type input "0"
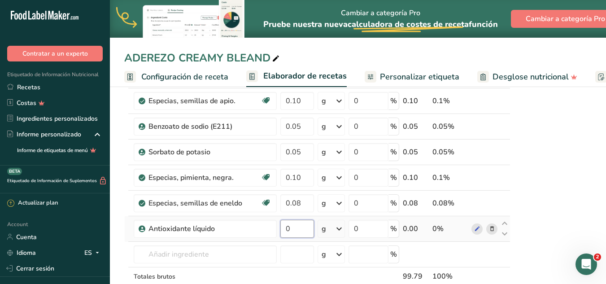
click at [291, 232] on input "0" at bounding box center [298, 229] width 34 height 18
type input "0.04"
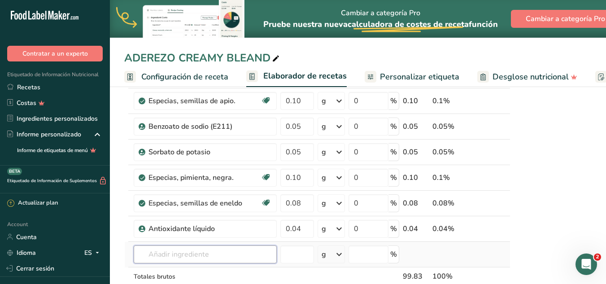
click at [230, 258] on div "Ingrediente * Cantidad * Unidad * Desperdicio * .a-a{fill:#347362;}.b-a{fill:#f…" at bounding box center [317, 4] width 386 height 638
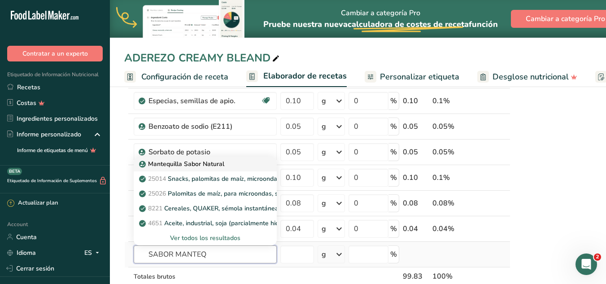
type input "SABOR MANTEQ"
click at [186, 164] on p "Mantequilla Sabor Natural" at bounding box center [182, 163] width 83 height 9
type input "Butter Natural Flavor"
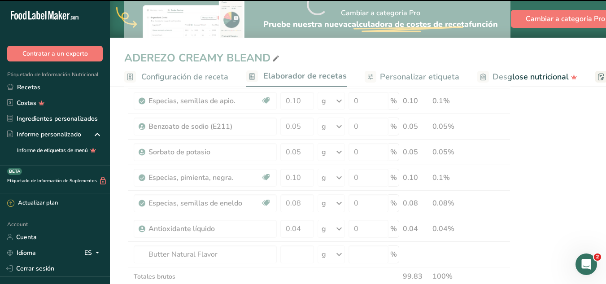
type input "0"
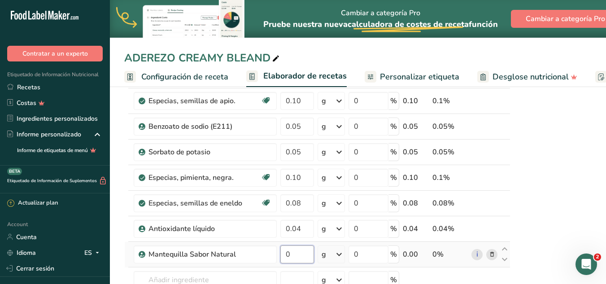
click at [310, 257] on input "0" at bounding box center [298, 255] width 34 height 18
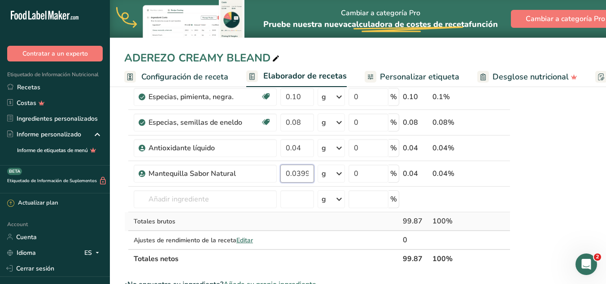
scroll to position [539, 0]
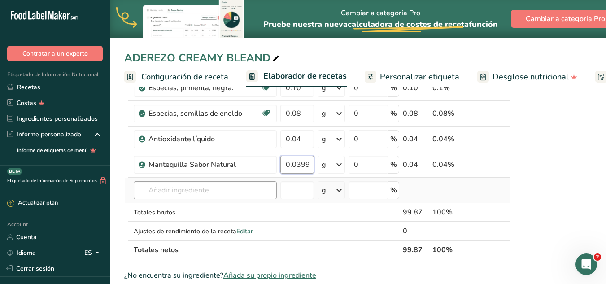
type input "0.039999"
click at [216, 191] on input "text" at bounding box center [205, 190] width 143 height 18
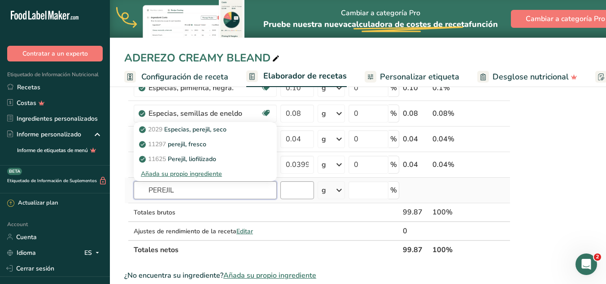
type input "PEREJIL"
click at [301, 189] on input "number" at bounding box center [298, 190] width 34 height 18
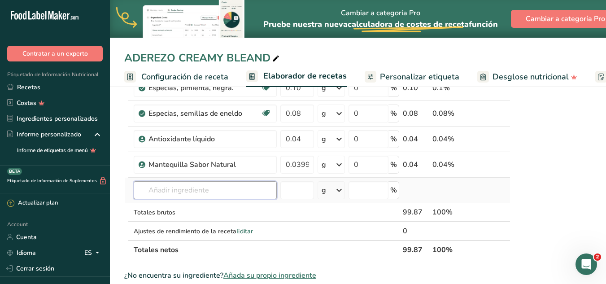
click at [232, 191] on input "text" at bounding box center [205, 190] width 143 height 18
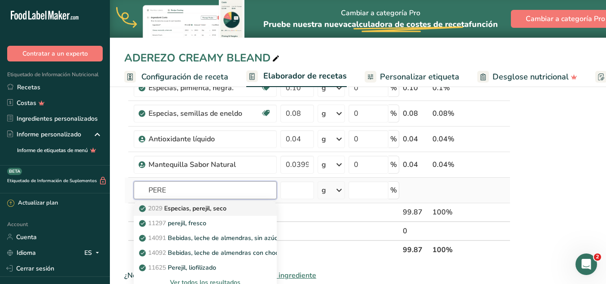
type input "PERE"
click at [211, 210] on p "2029 Especias, perejil, seco" at bounding box center [184, 208] width 86 height 9
type input "Spices, parsley, dried"
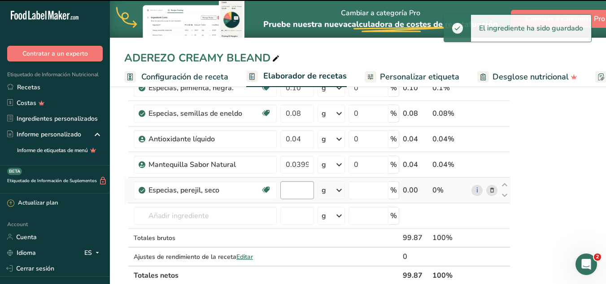
type input "0"
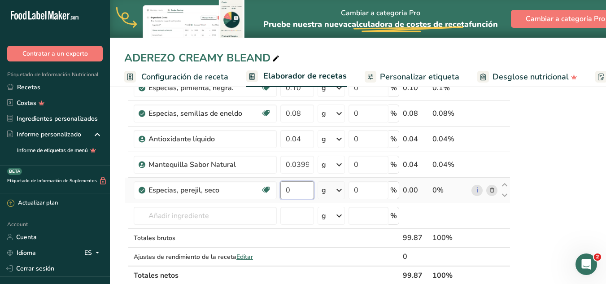
click at [297, 192] on input "0" at bounding box center [298, 190] width 34 height 18
click at [298, 192] on input "0" at bounding box center [298, 190] width 34 height 18
type input "0.02"
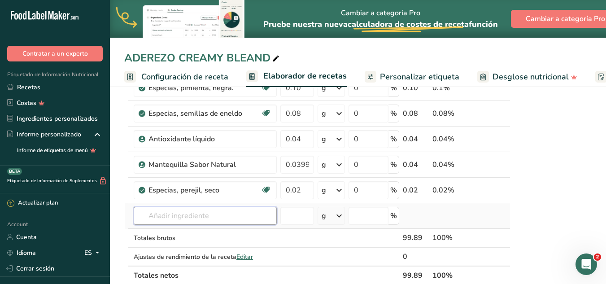
click at [229, 209] on input "text" at bounding box center [205, 216] width 143 height 18
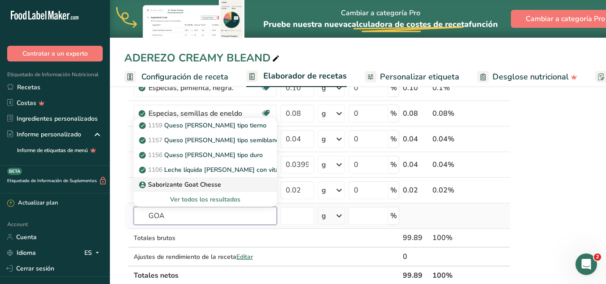
type input "GOA"
click at [214, 185] on p "Saborizante Goat Chesse" at bounding box center [181, 184] width 80 height 9
type input "Saborizante Goat Chesse"
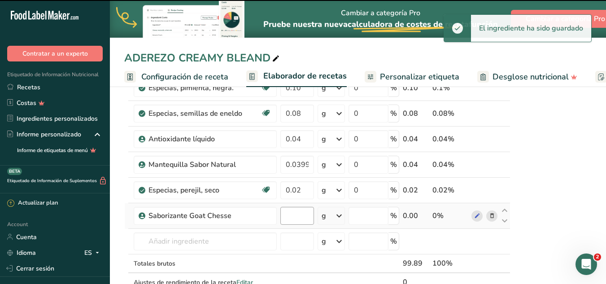
type input "0"
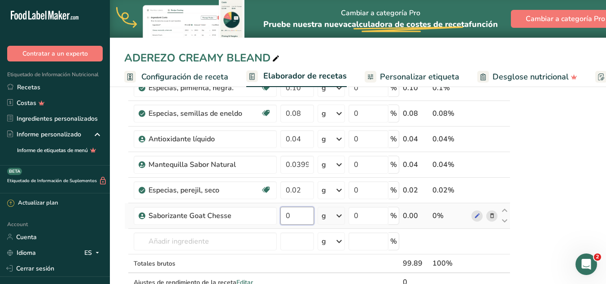
click at [290, 215] on input "0" at bounding box center [298, 216] width 34 height 18
type input "0.01"
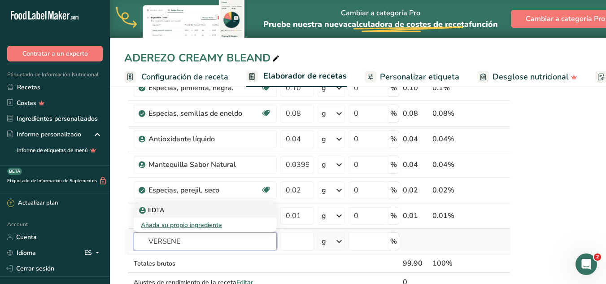
type input "VERSENE"
click at [153, 210] on p "EDTA" at bounding box center [152, 210] width 23 height 9
type input "EDTA"
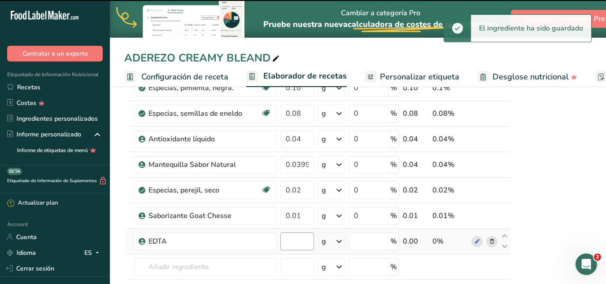
type input "0"
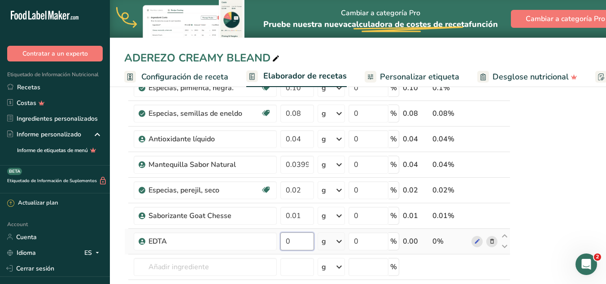
click at [292, 241] on input "0" at bounding box center [298, 241] width 34 height 18
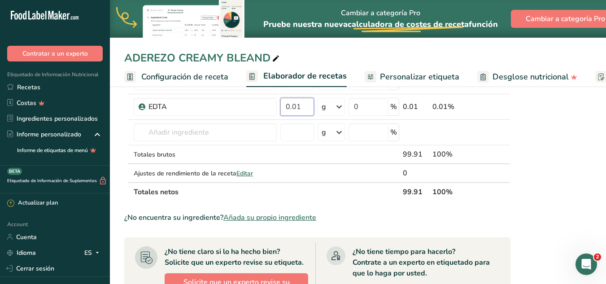
type input "0.01"
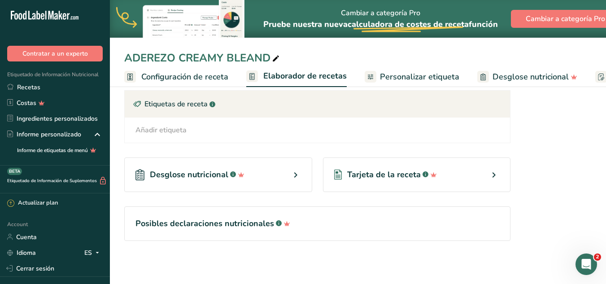
drag, startPoint x: 611, startPoint y: 199, endPoint x: 9, endPoint y: 4, distance: 633.0
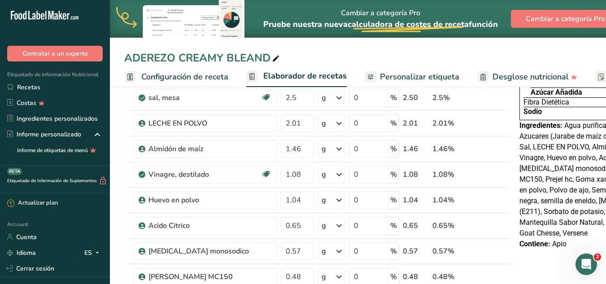
scroll to position [0, 0]
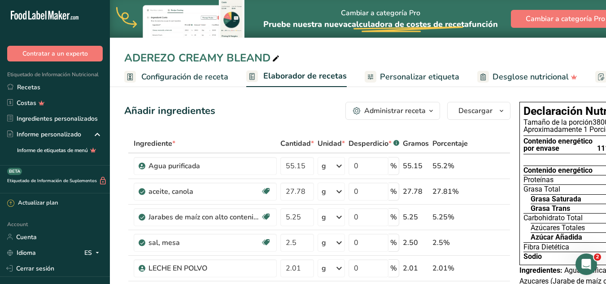
click at [434, 112] on icon "button" at bounding box center [431, 110] width 7 height 11
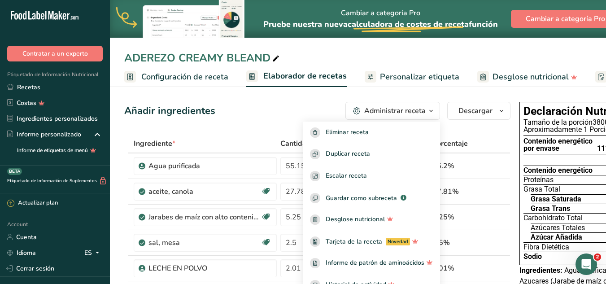
click at [434, 112] on icon "button" at bounding box center [431, 110] width 7 height 11
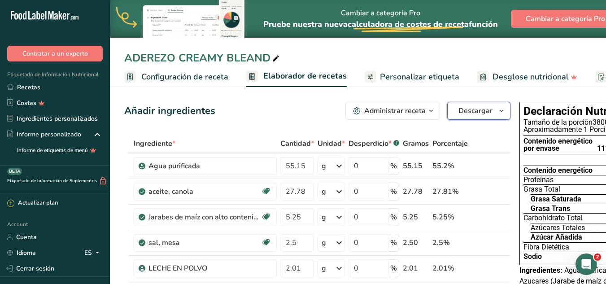
click at [471, 112] on span "Descargar" at bounding box center [476, 110] width 34 height 11
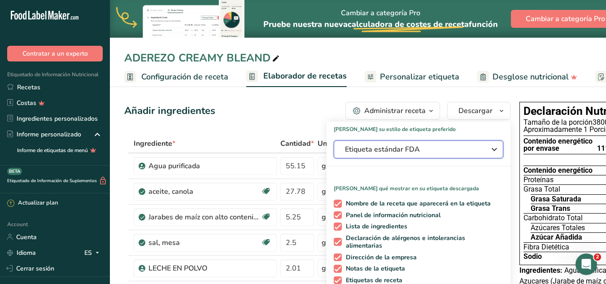
click at [495, 149] on icon "button" at bounding box center [494, 149] width 11 height 16
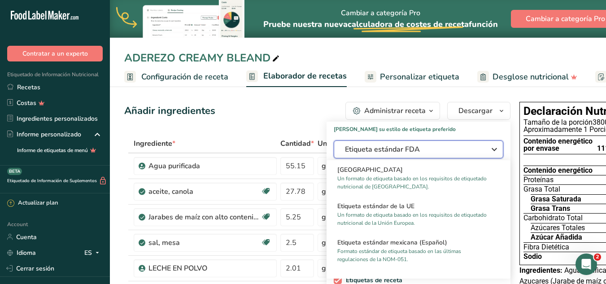
scroll to position [583, 0]
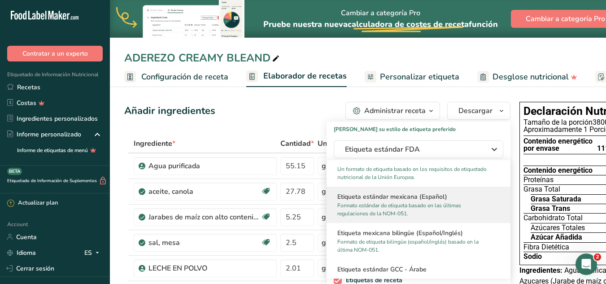
click at [409, 209] on p "Formato estándar de etiqueta basado en las últimas regulaciones de la NOM-051." at bounding box center [415, 210] width 154 height 16
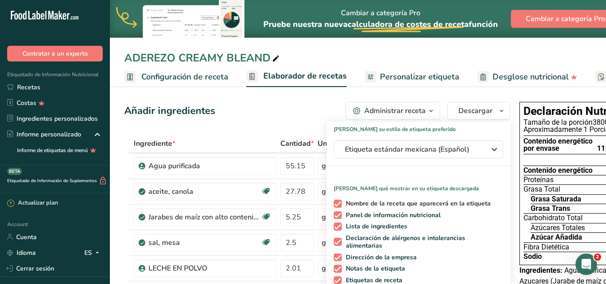
scroll to position [135, 0]
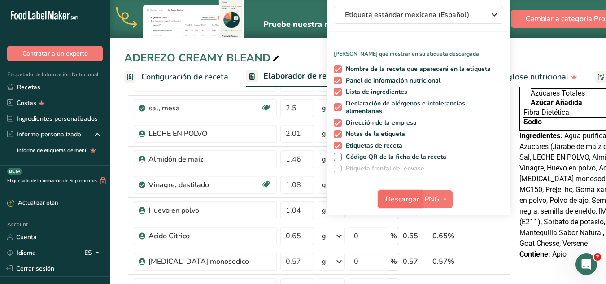
click at [408, 201] on span "Descargar" at bounding box center [403, 199] width 34 height 11
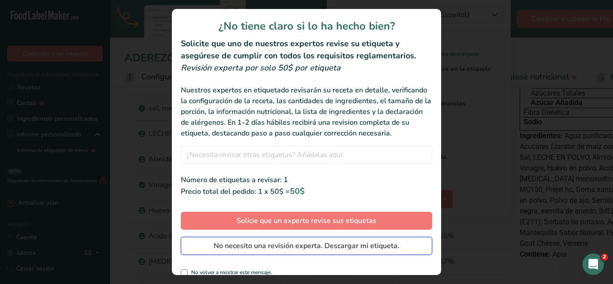
click at [332, 251] on span "No necesito una revisión experta. Descargar mi etiqueta." at bounding box center [307, 246] width 186 height 11
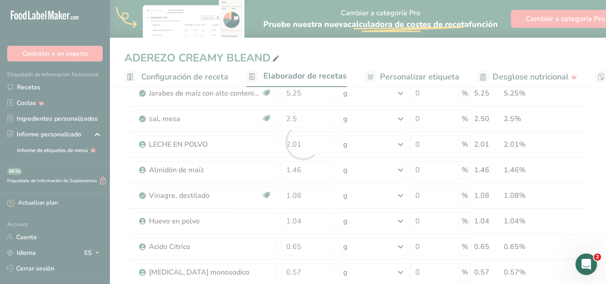
scroll to position [0, 0]
